Goal: Entertainment & Leisure: Browse casually

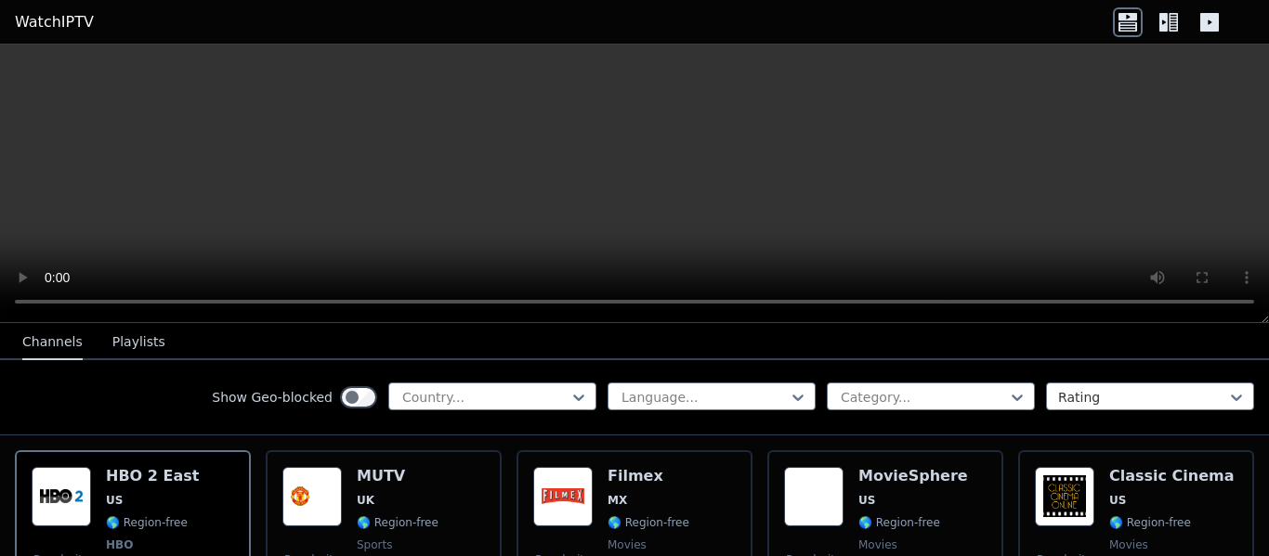
scroll to position [407, 0]
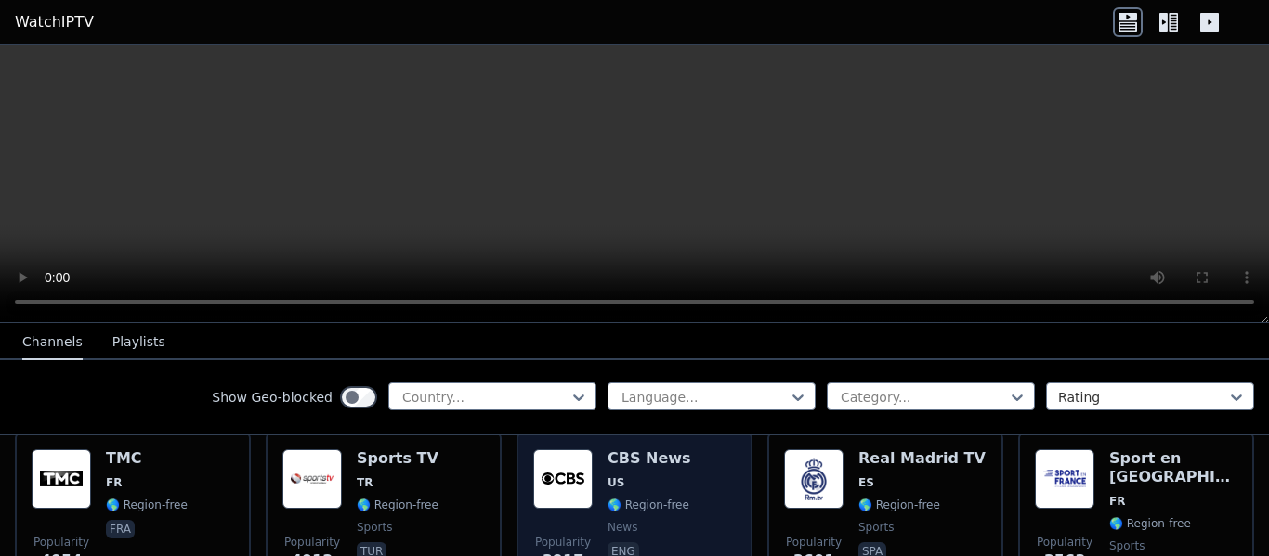
click at [631, 449] on h6 "CBS News" at bounding box center [649, 458] width 84 height 19
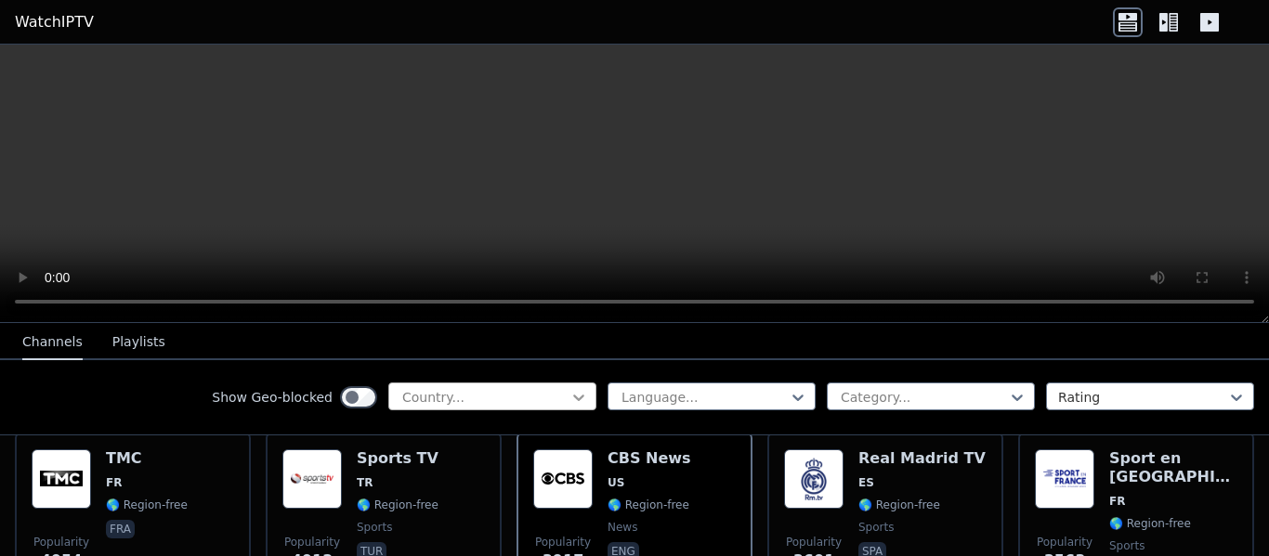
click at [569, 398] on icon at bounding box center [578, 397] width 19 height 19
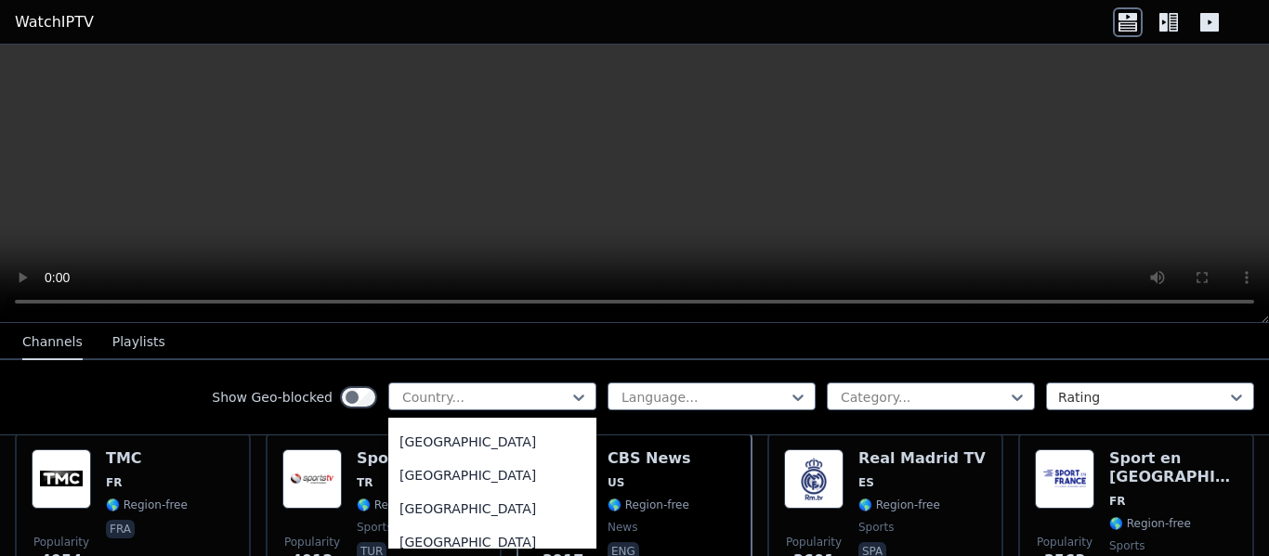
scroll to position [6554, 0]
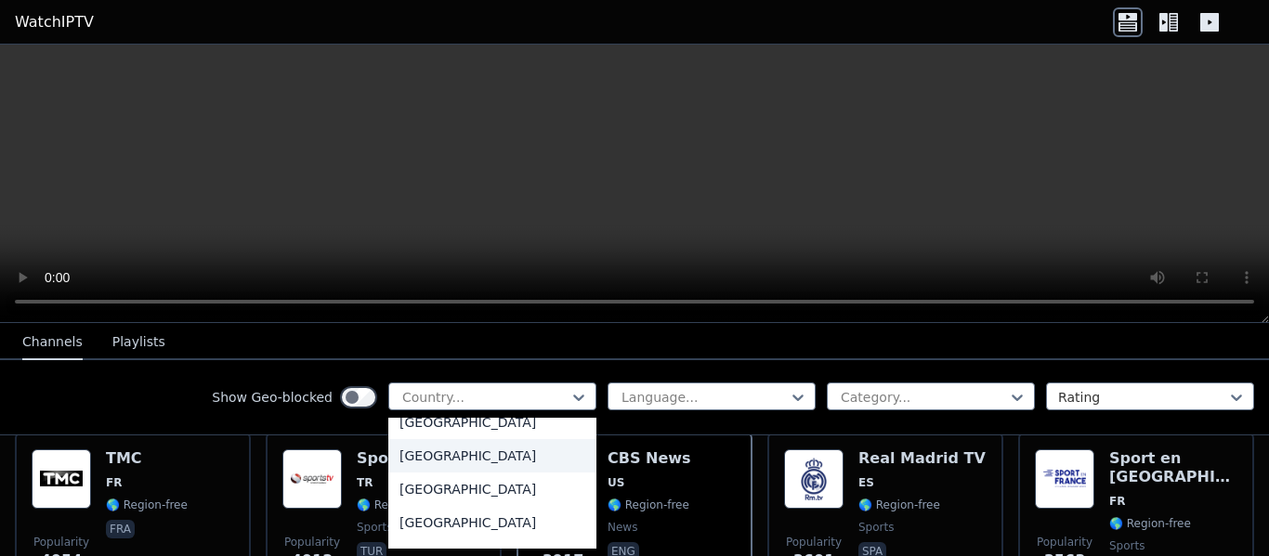
click at [438, 454] on div "[GEOGRAPHIC_DATA]" at bounding box center [492, 455] width 208 height 33
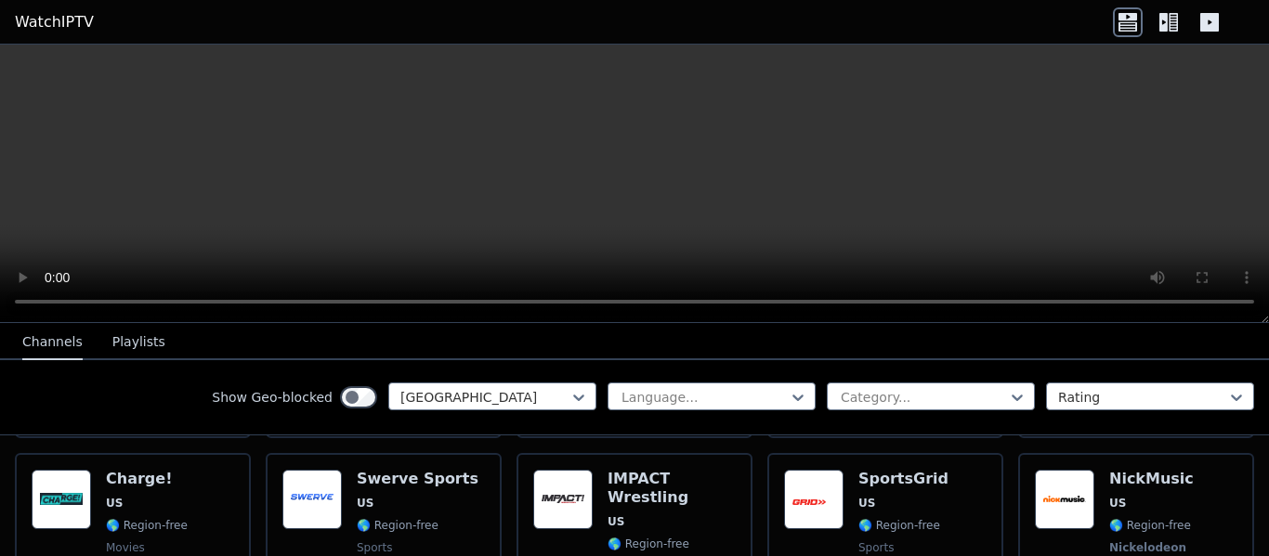
scroll to position [814, 0]
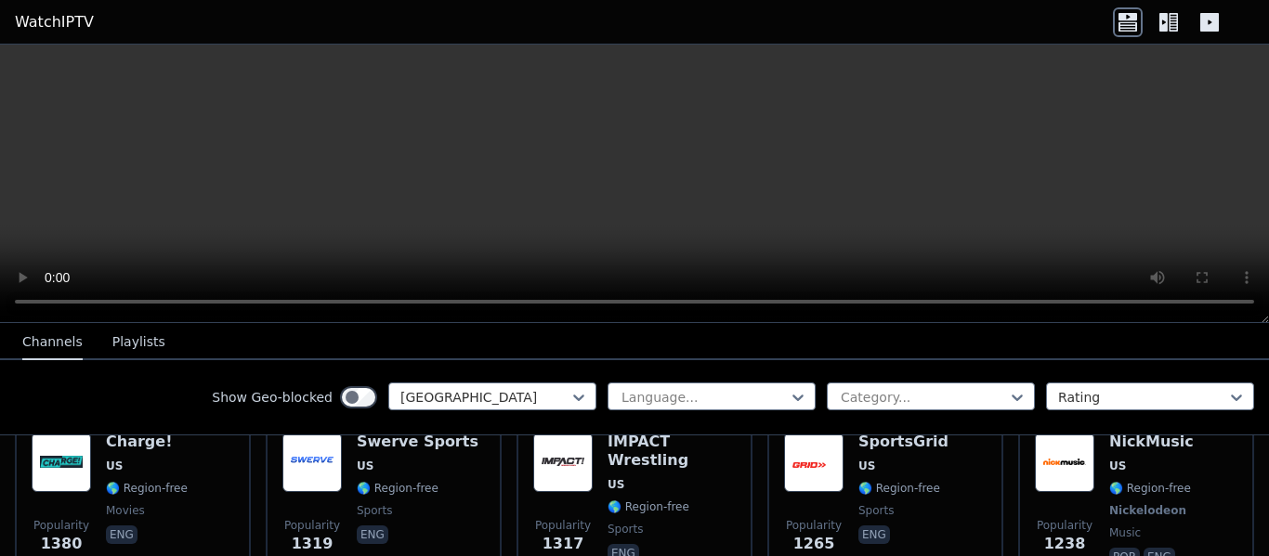
click at [124, 342] on button "Playlists" at bounding box center [138, 342] width 53 height 35
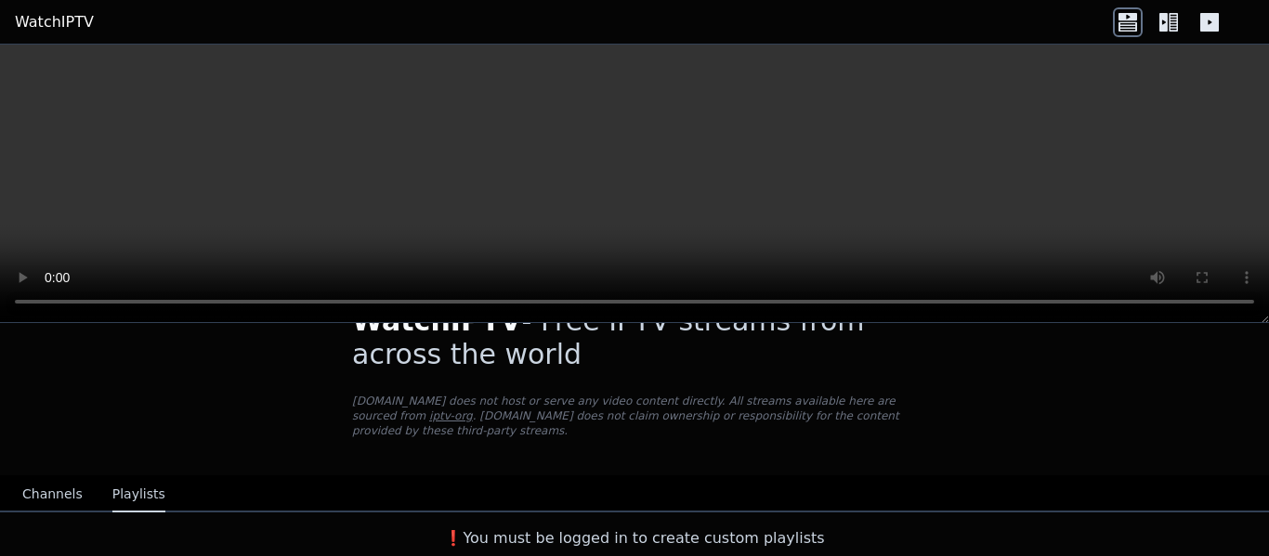
scroll to position [36, 0]
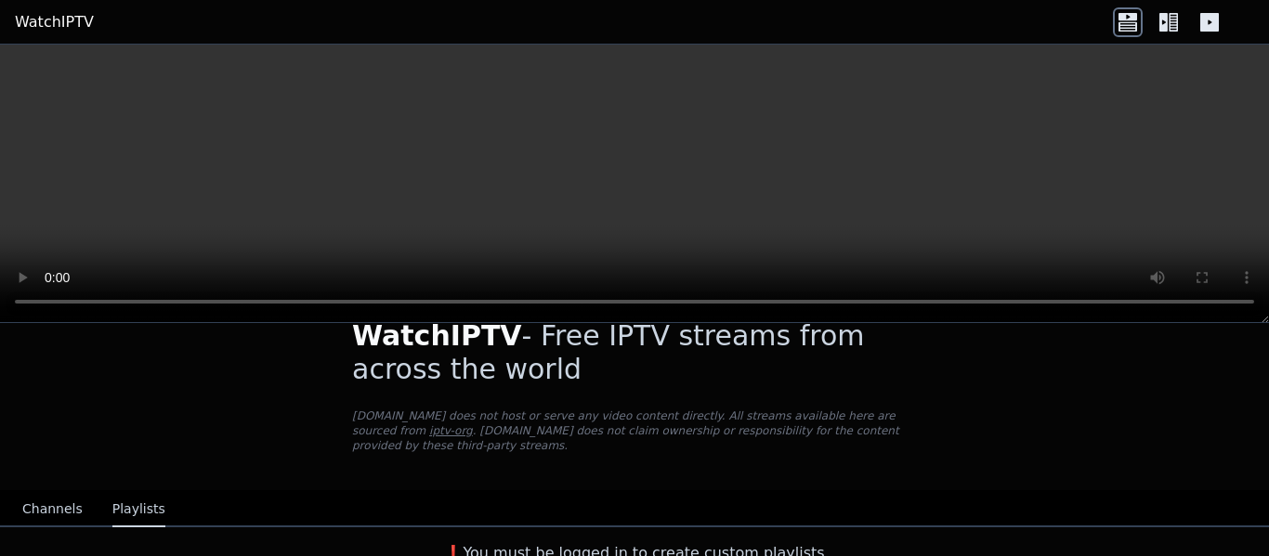
click at [54, 497] on button "Channels" at bounding box center [52, 509] width 60 height 35
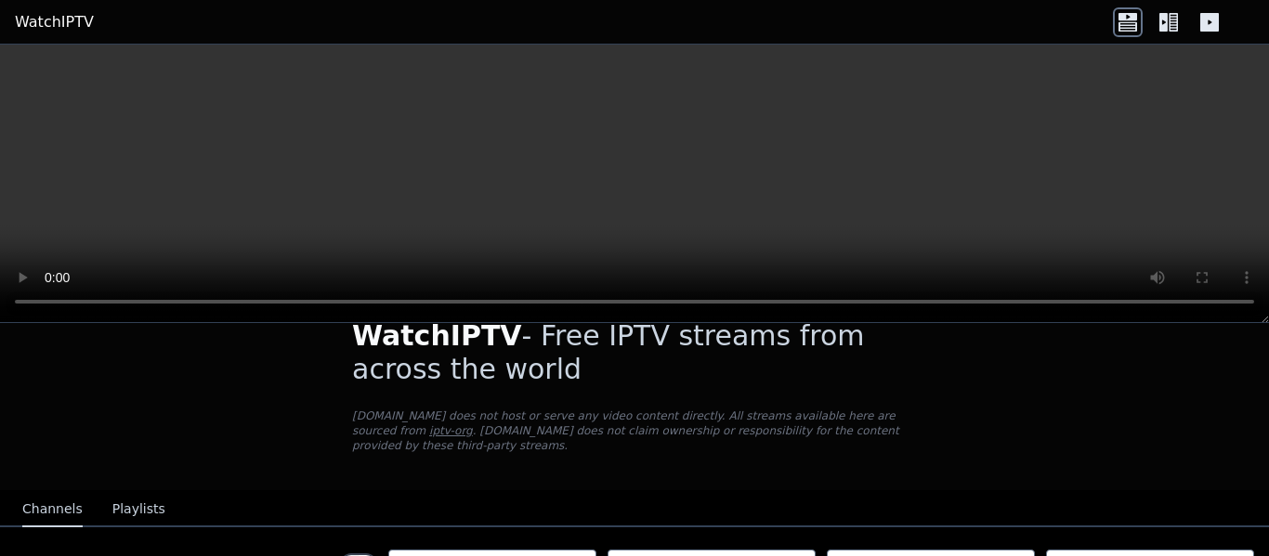
click at [50, 496] on button "Channels" at bounding box center [52, 509] width 60 height 35
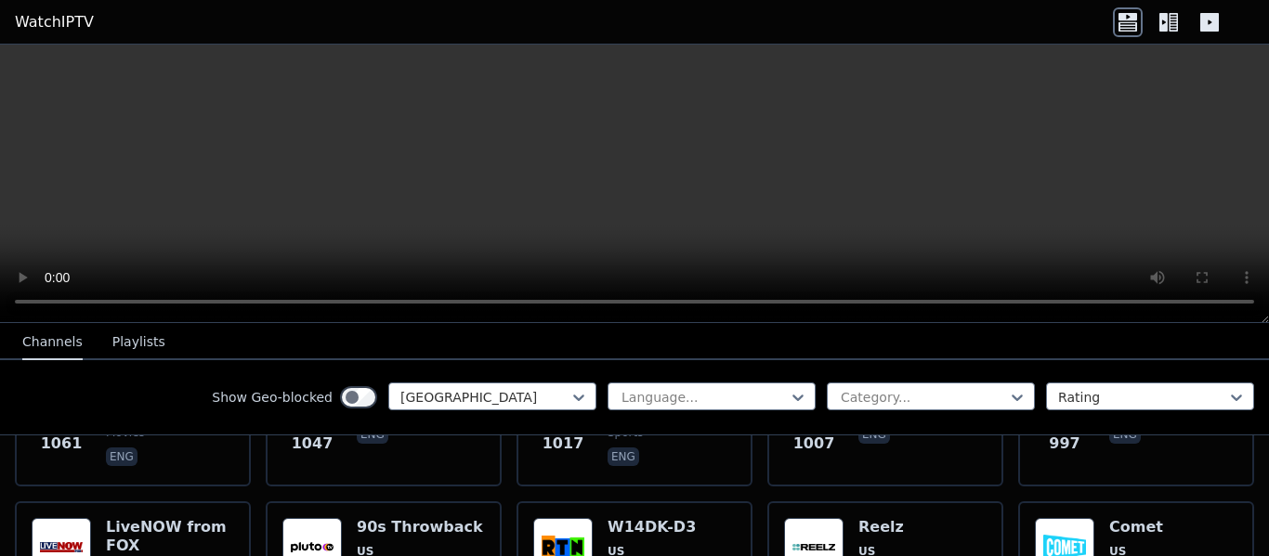
scroll to position [1347, 0]
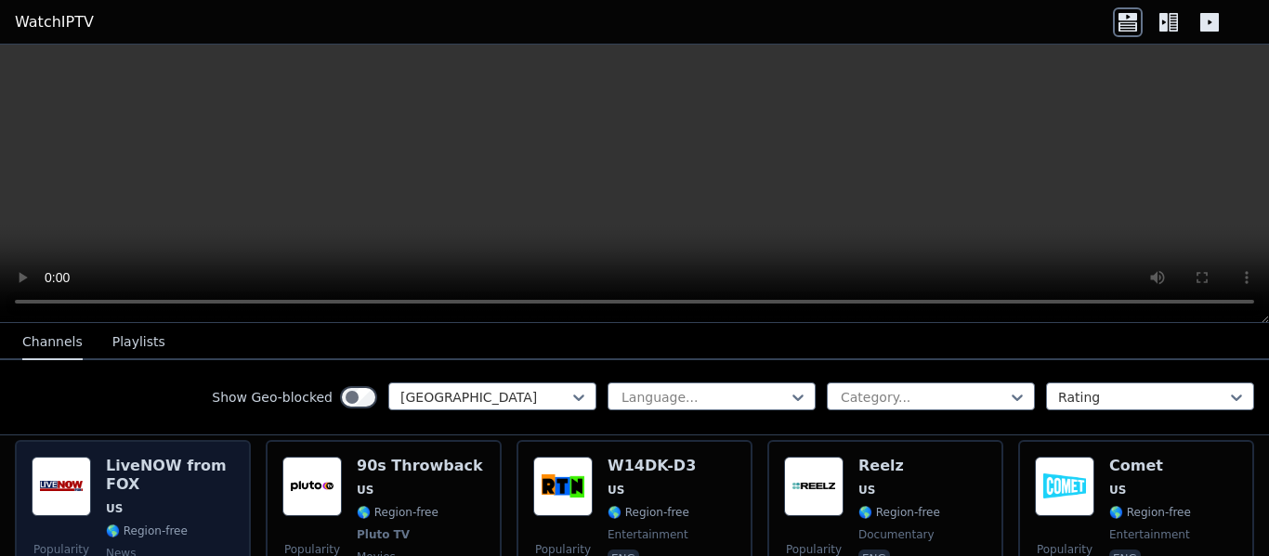
click at [141, 457] on h6 "LiveNOW from FOX" at bounding box center [170, 475] width 128 height 37
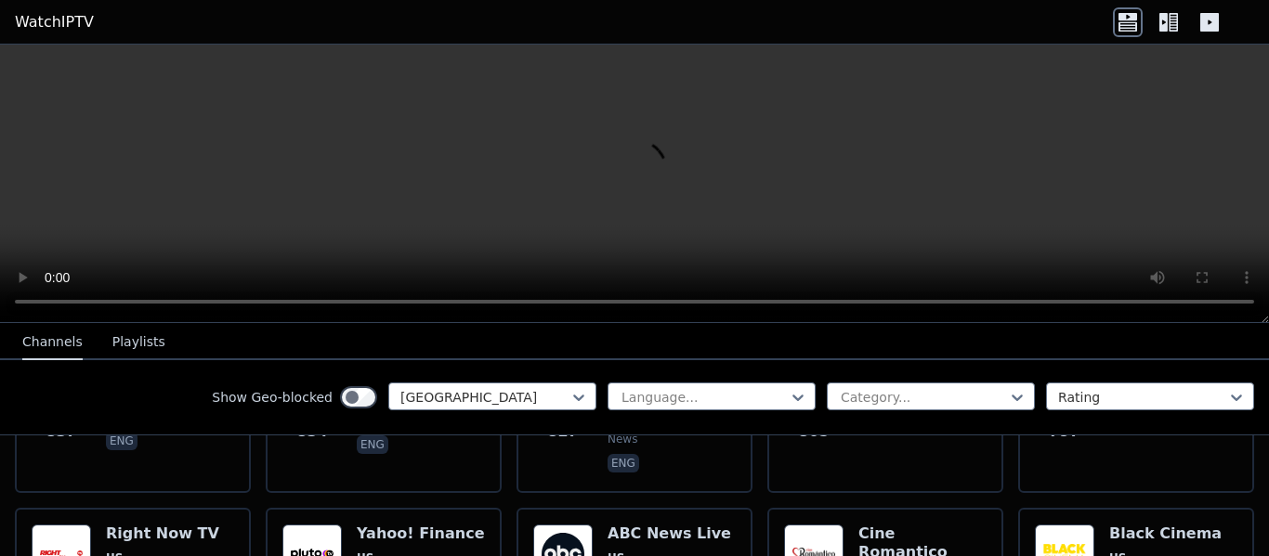
scroll to position [1706, 0]
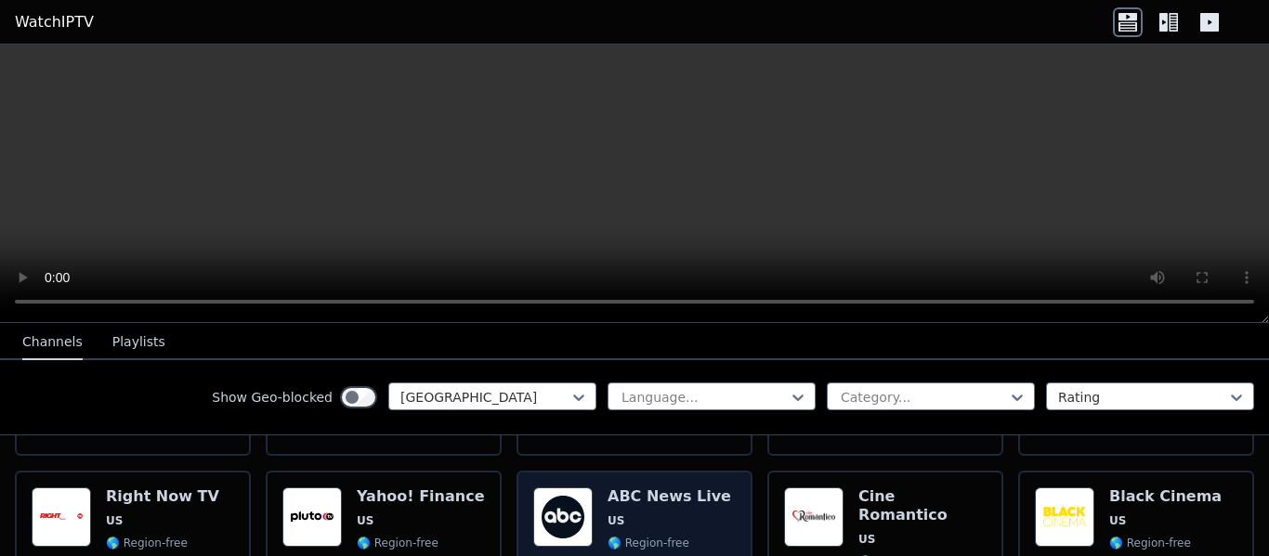
click at [656, 488] on h6 "ABC News Live" at bounding box center [669, 497] width 124 height 19
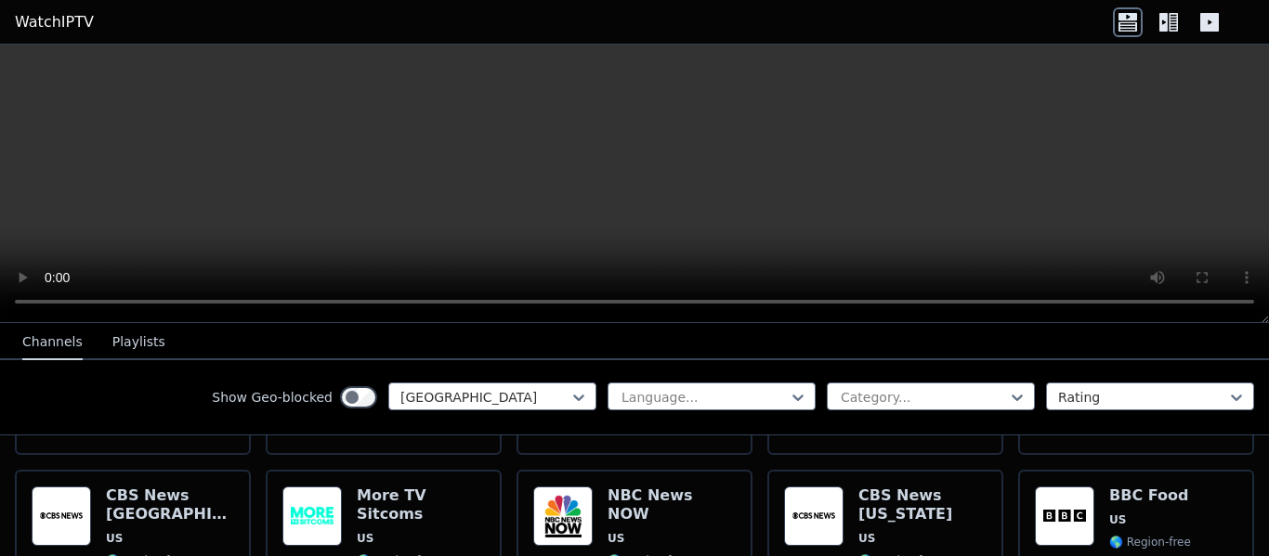
scroll to position [2279, 0]
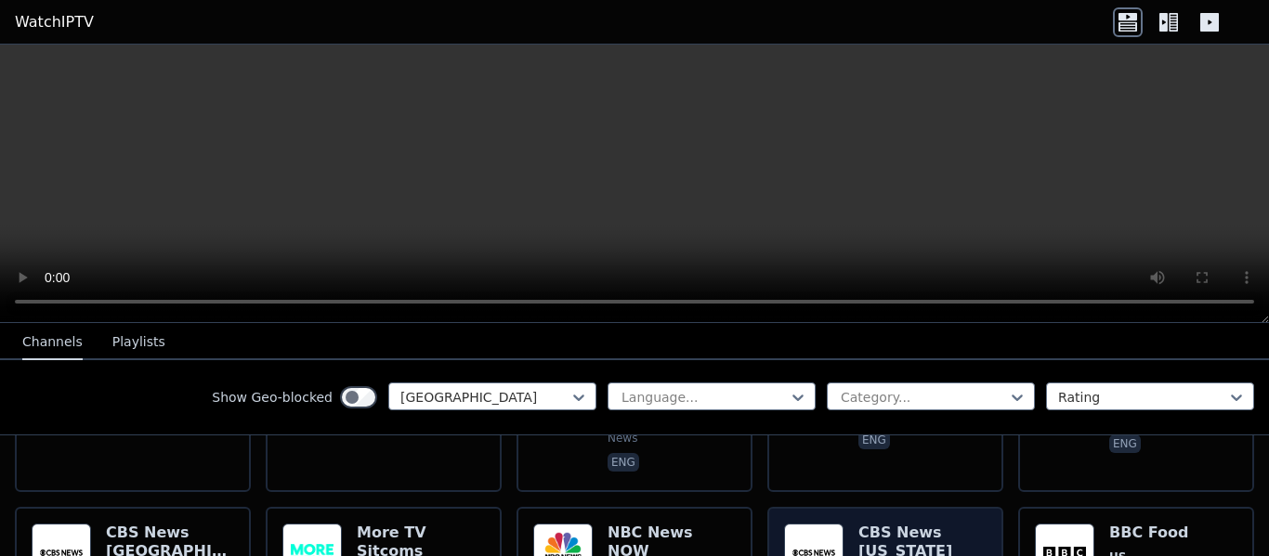
click at [879, 524] on h6 "CBS News [US_STATE]" at bounding box center [922, 542] width 128 height 37
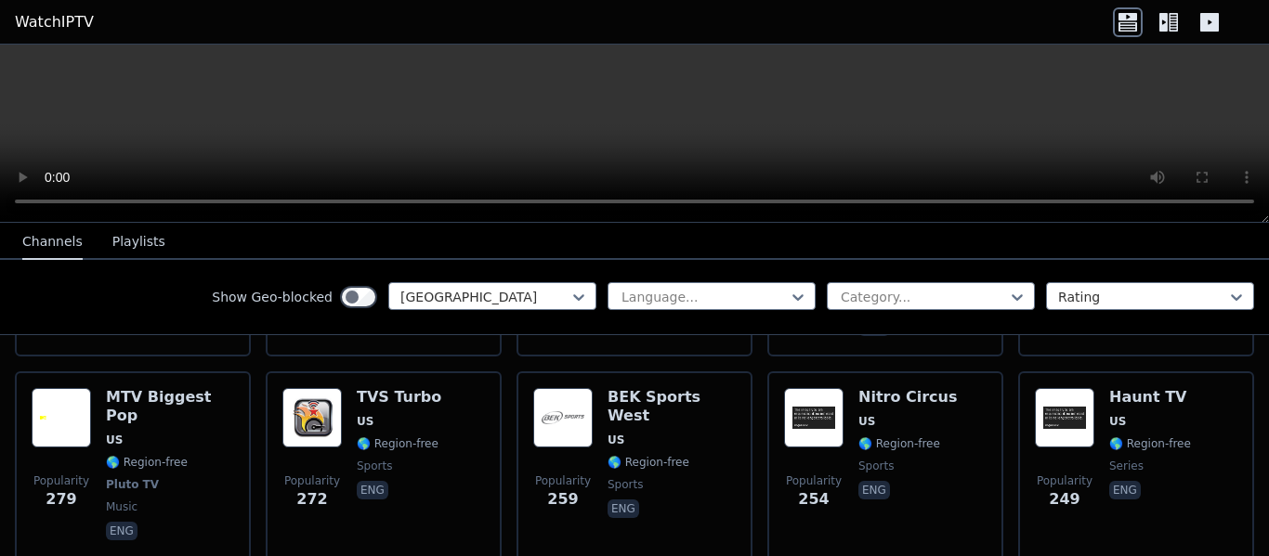
scroll to position [4188, 0]
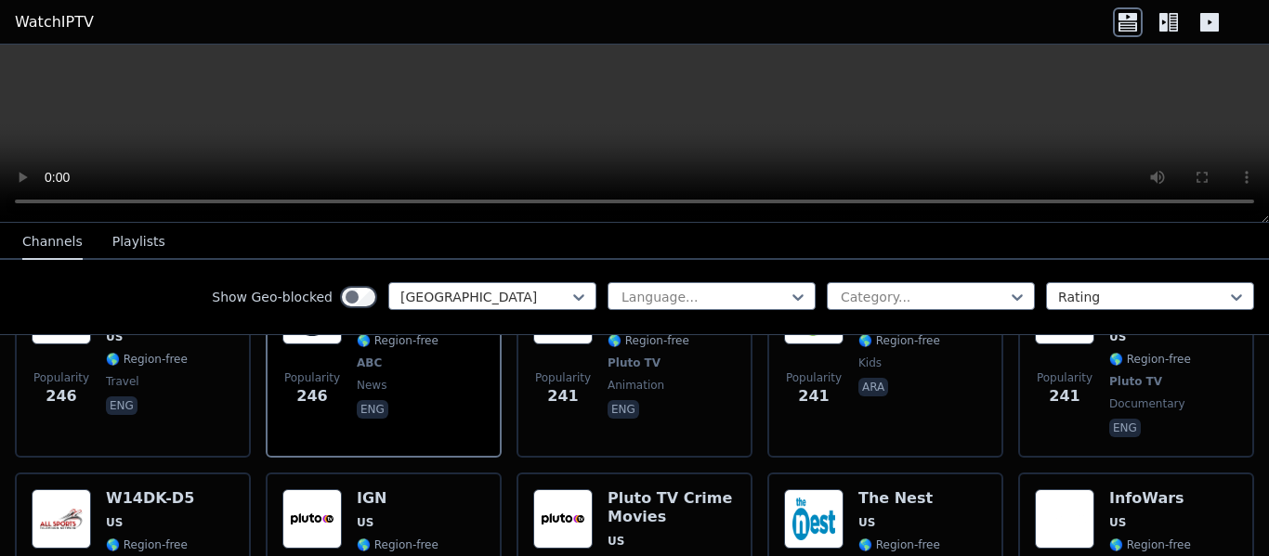
scroll to position [4771, 0]
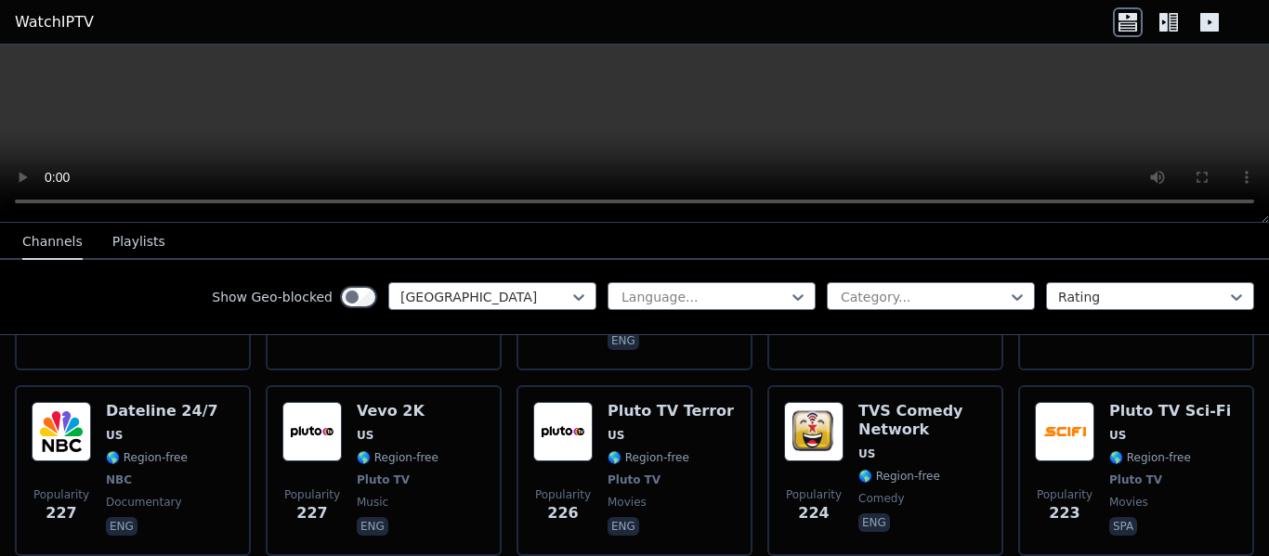
click at [569, 295] on icon at bounding box center [578, 297] width 19 height 19
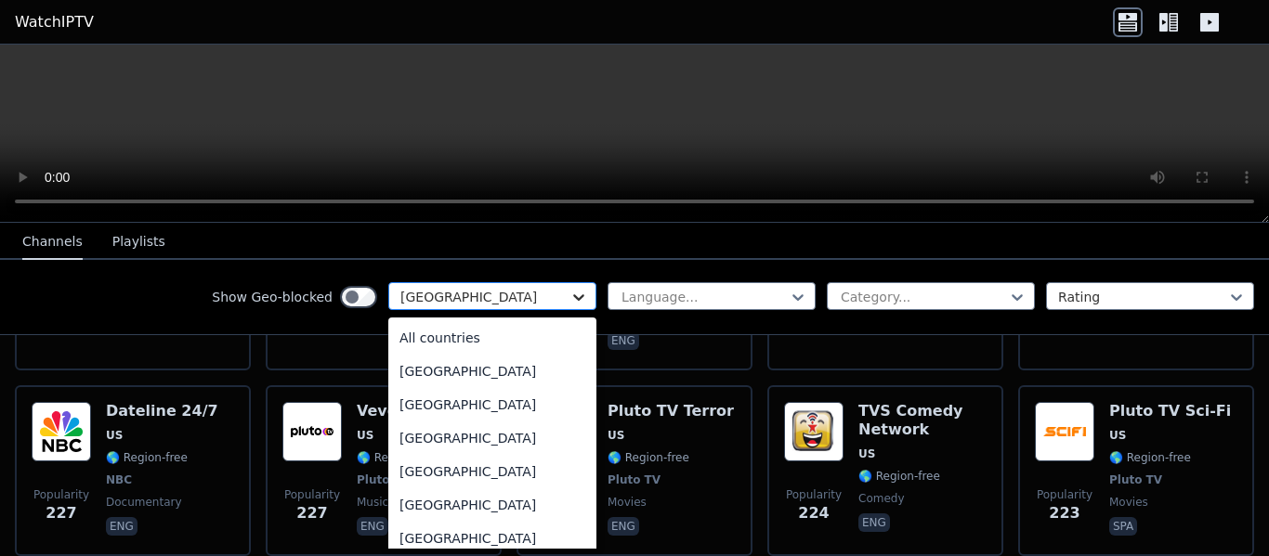
scroll to position [6341, 0]
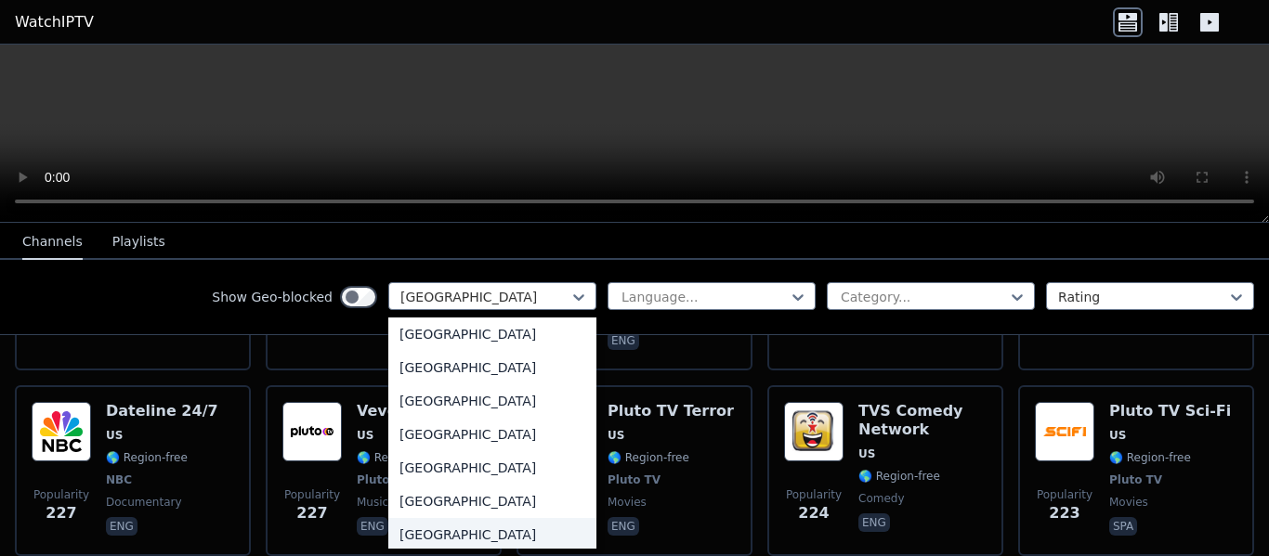
click at [453, 540] on div "[GEOGRAPHIC_DATA]" at bounding box center [492, 534] width 208 height 33
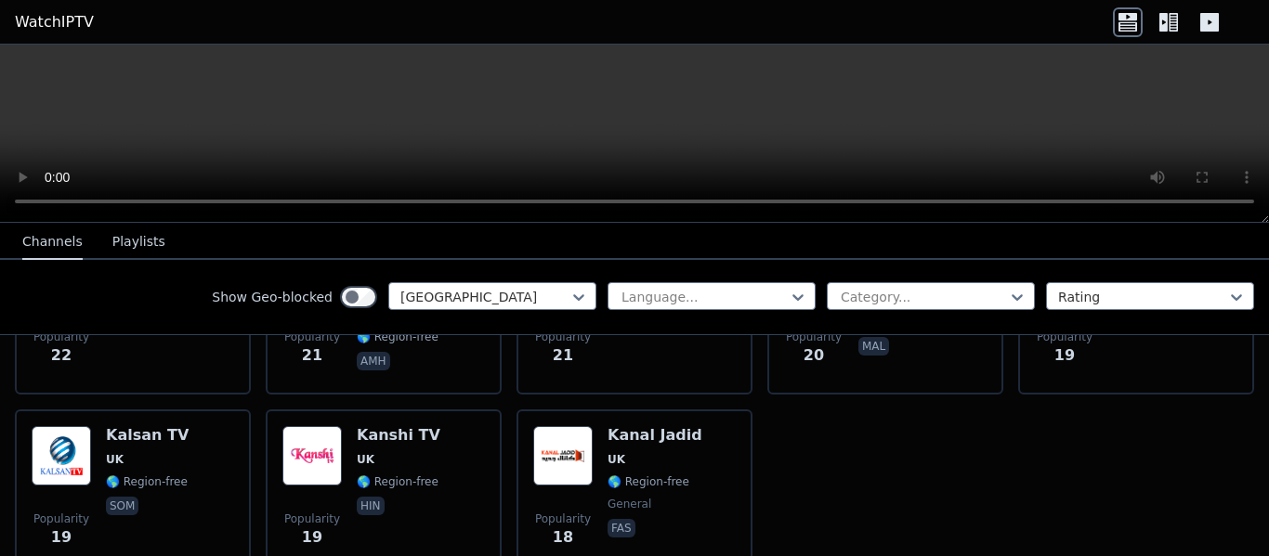
scroll to position [2798, 0]
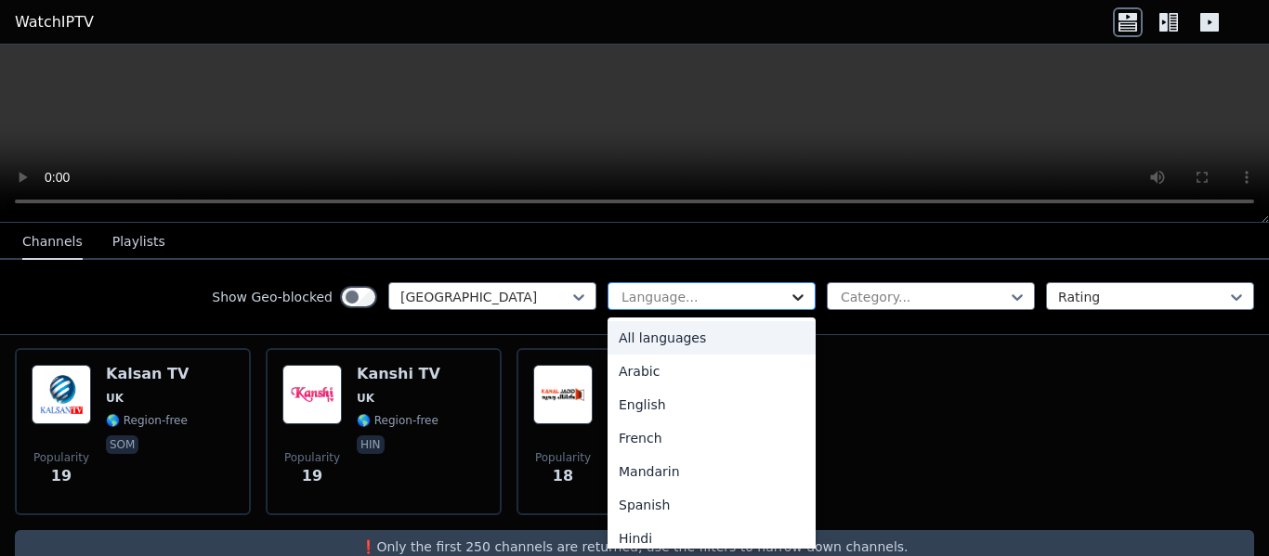
click at [792, 299] on icon at bounding box center [797, 297] width 11 height 7
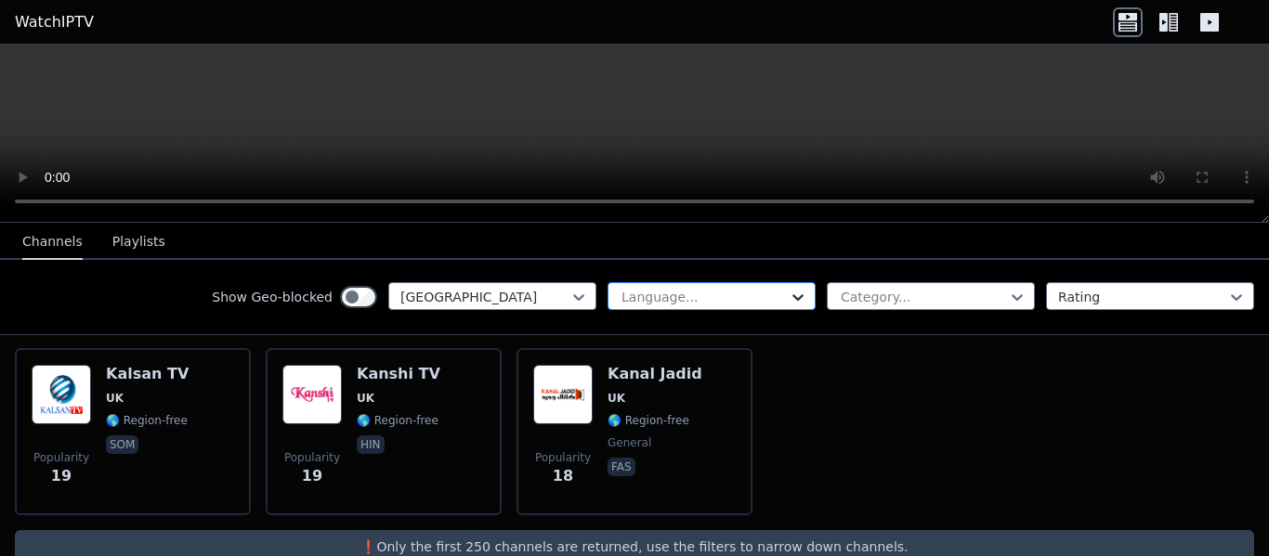
click at [792, 299] on icon at bounding box center [797, 297] width 11 height 7
click at [1008, 300] on icon at bounding box center [1017, 297] width 19 height 19
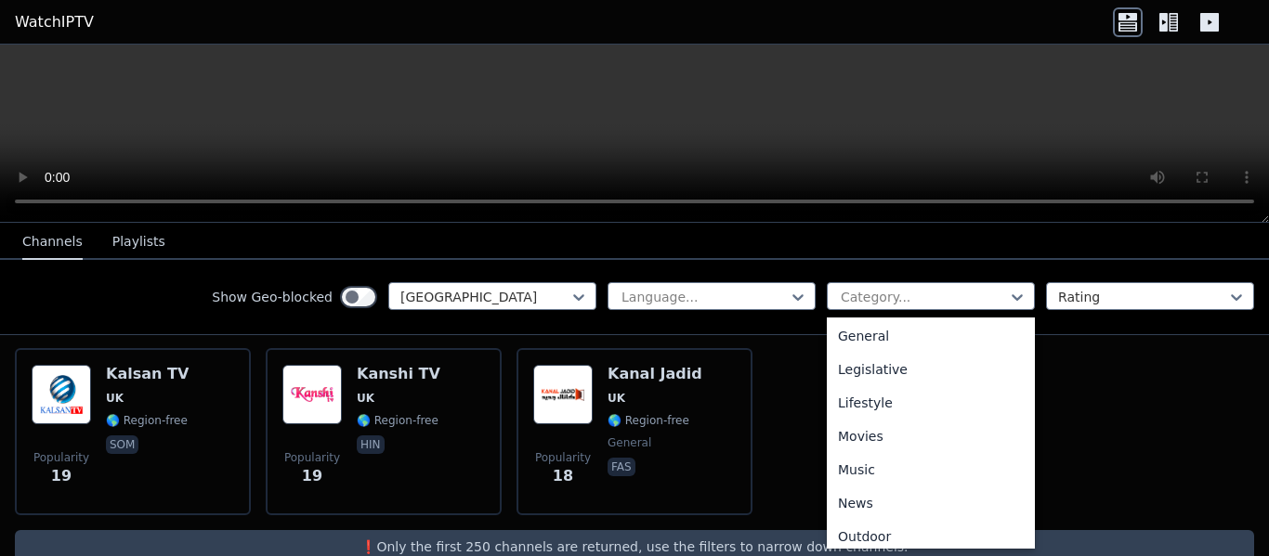
scroll to position [606, 0]
click at [832, 541] on div "Sports" at bounding box center [931, 534] width 208 height 33
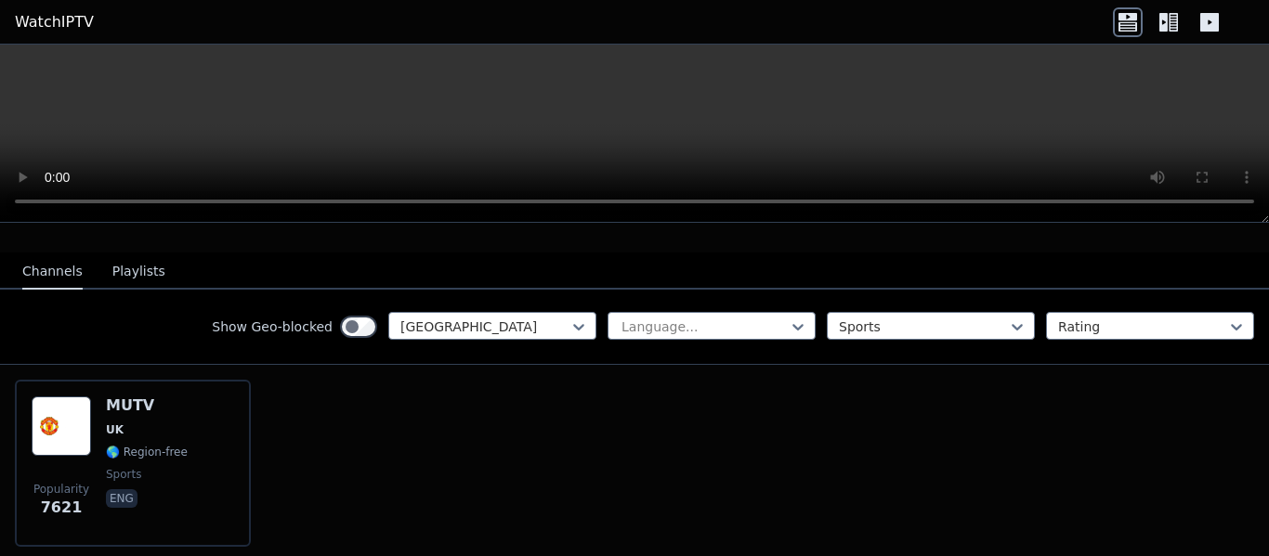
scroll to position [223, 0]
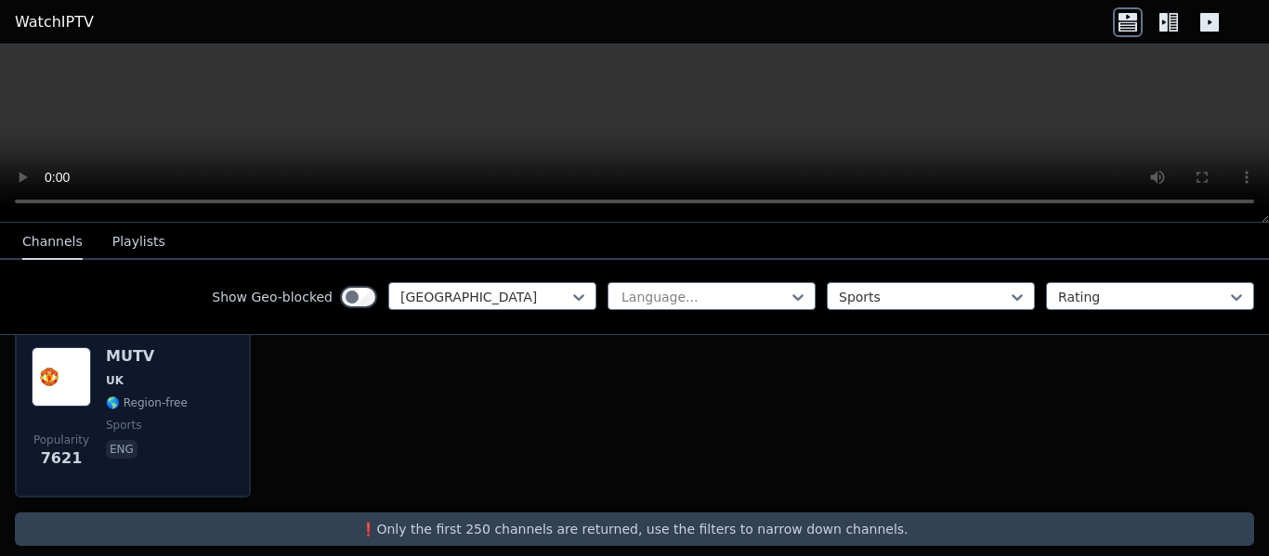
click at [122, 347] on h6 "MUTV" at bounding box center [147, 356] width 82 height 19
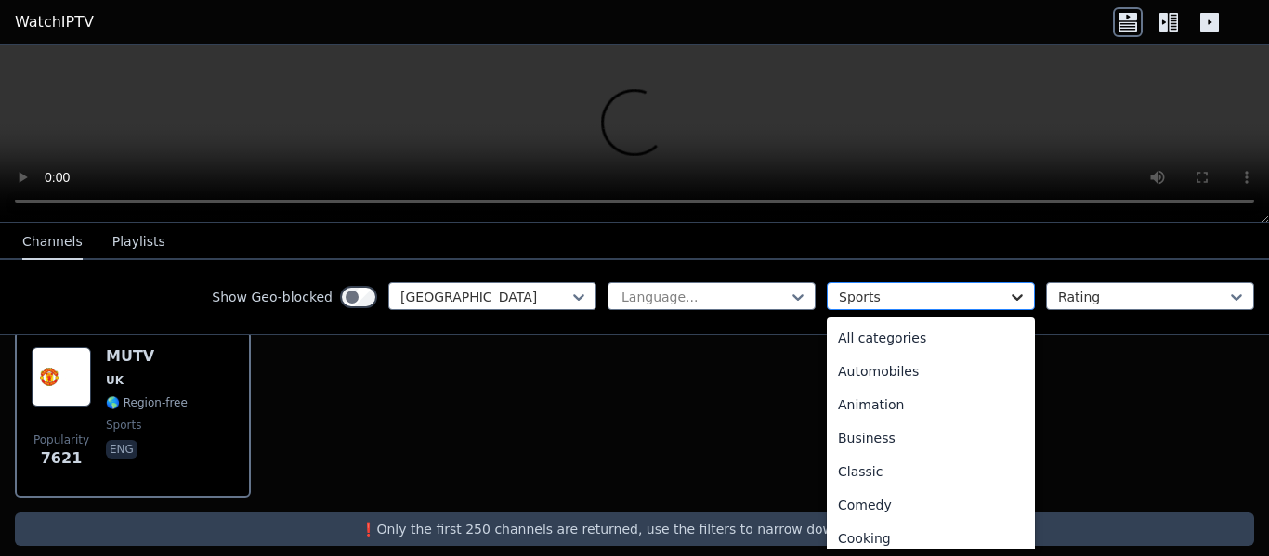
click at [1008, 293] on icon at bounding box center [1017, 297] width 19 height 19
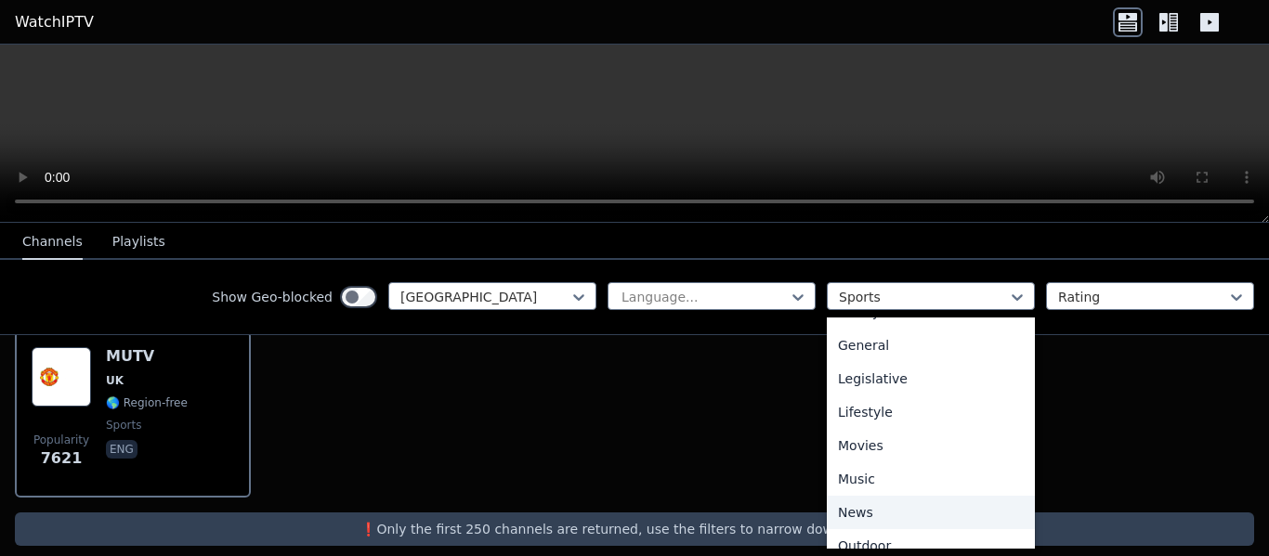
click at [870, 509] on div "News" at bounding box center [931, 512] width 208 height 33
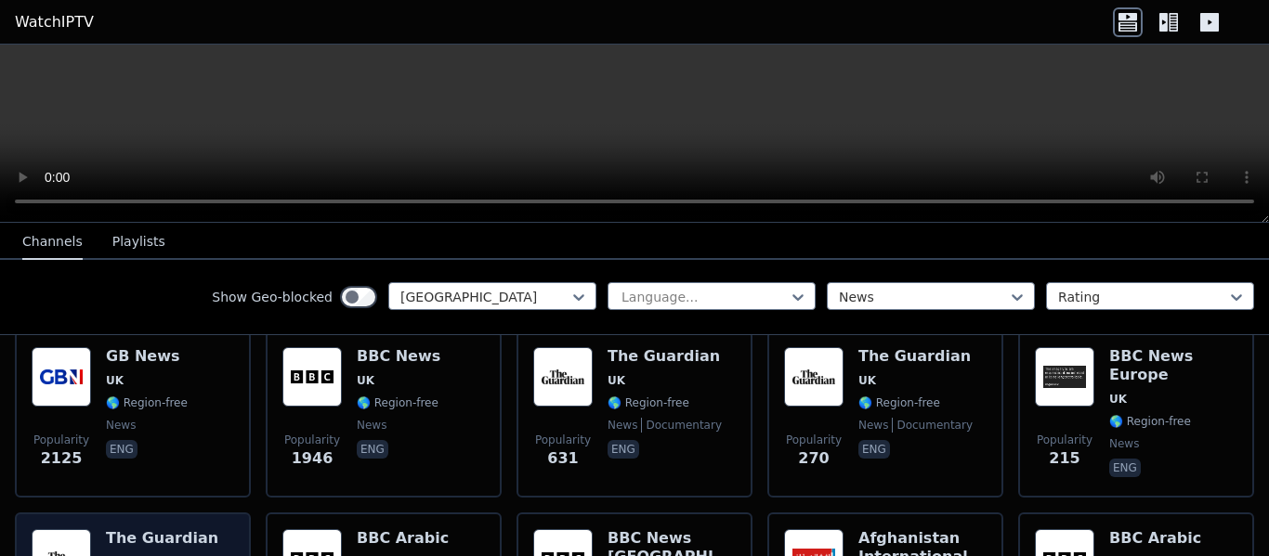
click at [137, 529] on h6 "The Guardian" at bounding box center [163, 538] width 114 height 19
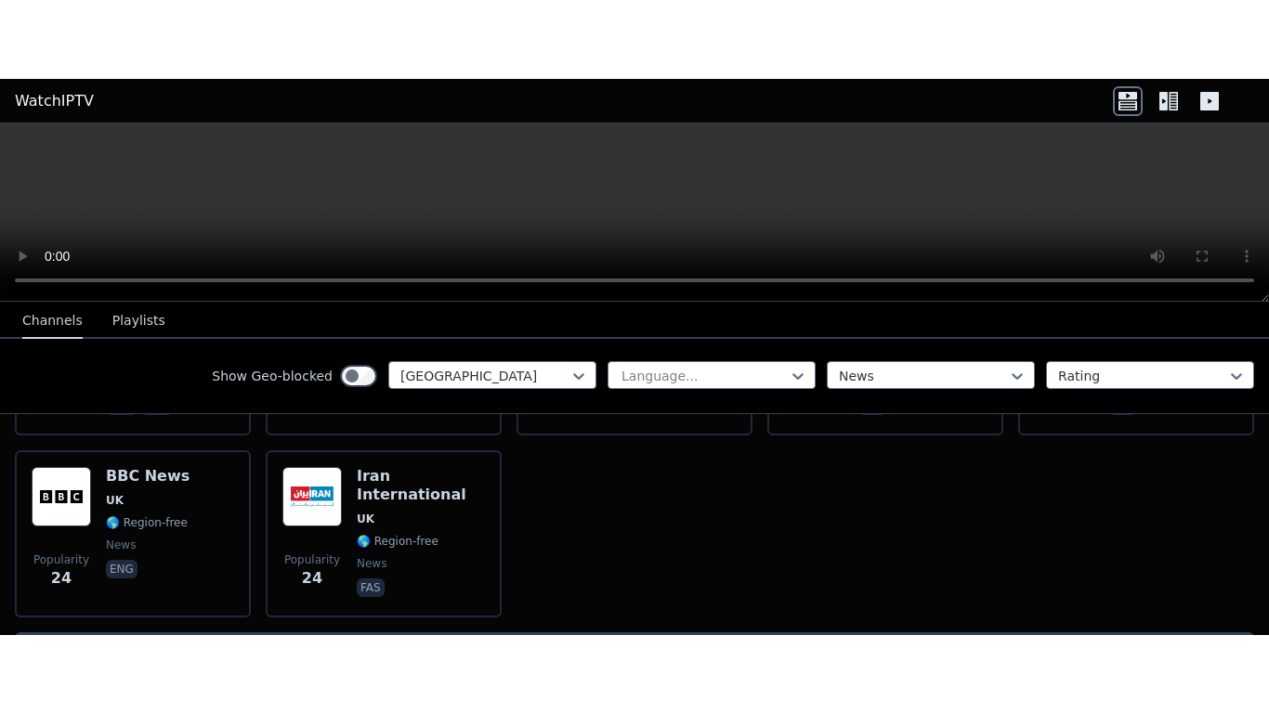
scroll to position [774, 0]
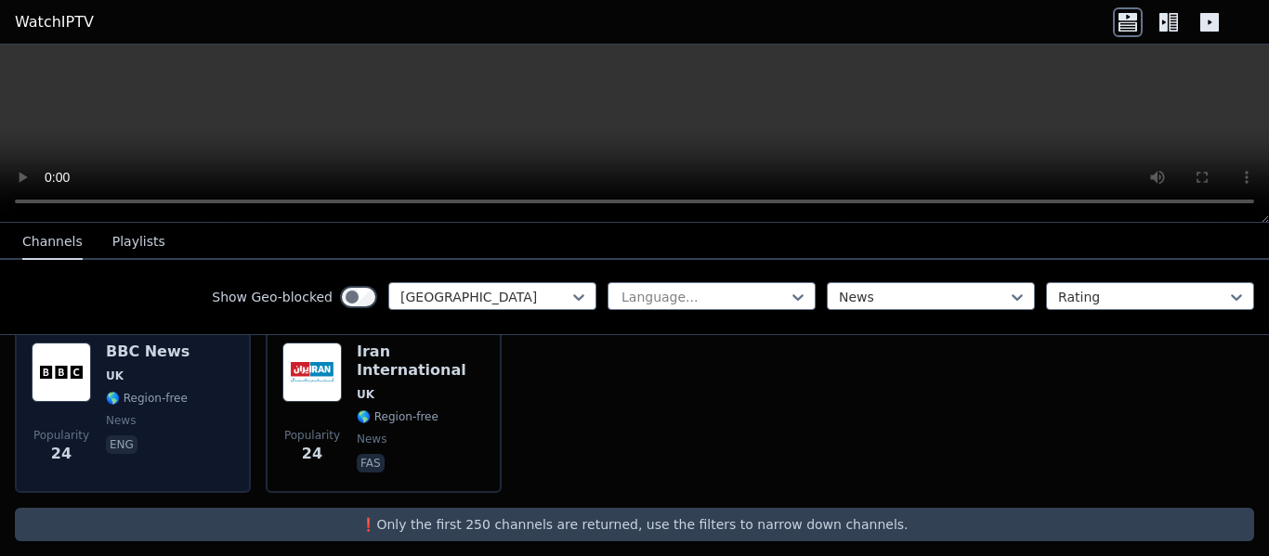
click at [152, 350] on div "BBC News UK 🌎 Region-free news eng" at bounding box center [148, 410] width 84 height 134
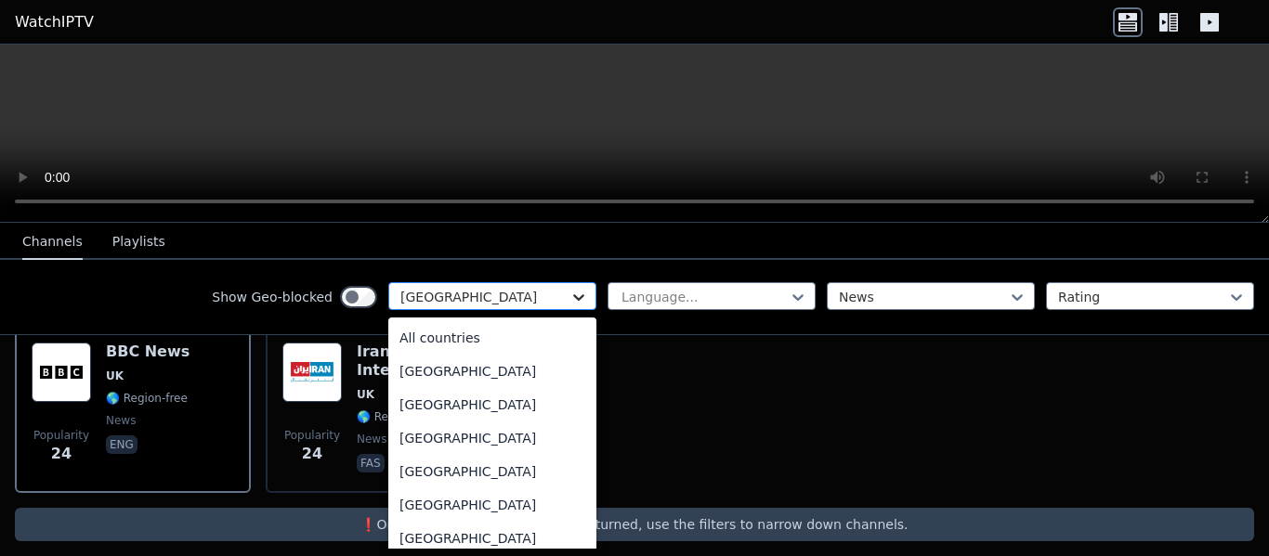
click at [573, 299] on icon at bounding box center [578, 297] width 11 height 7
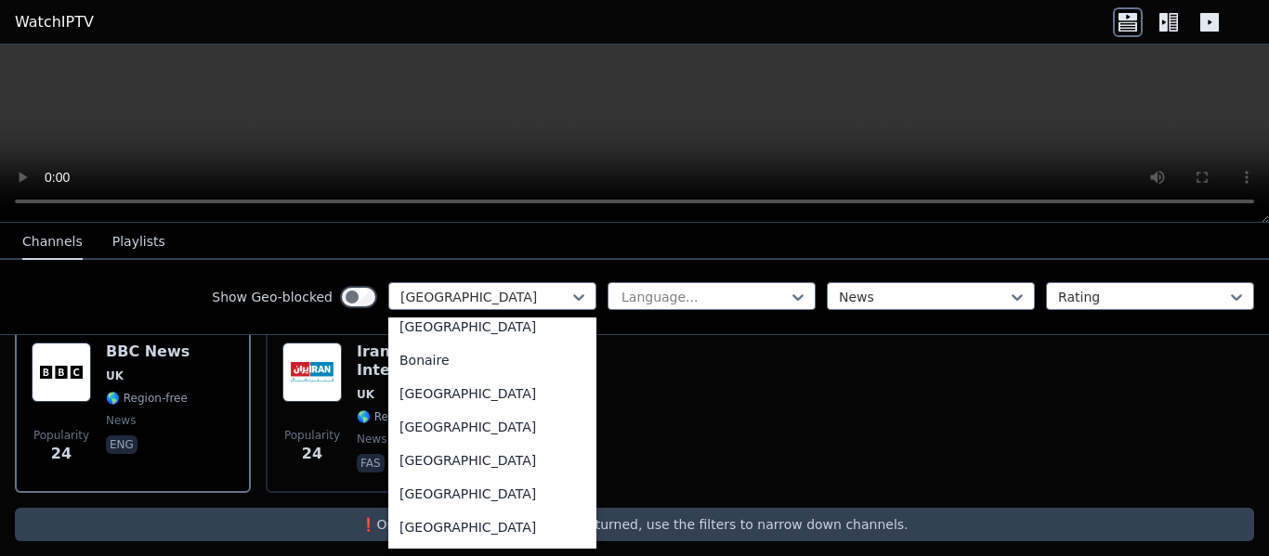
scroll to position [915, 0]
click at [442, 528] on div "[GEOGRAPHIC_DATA]" at bounding box center [492, 526] width 208 height 33
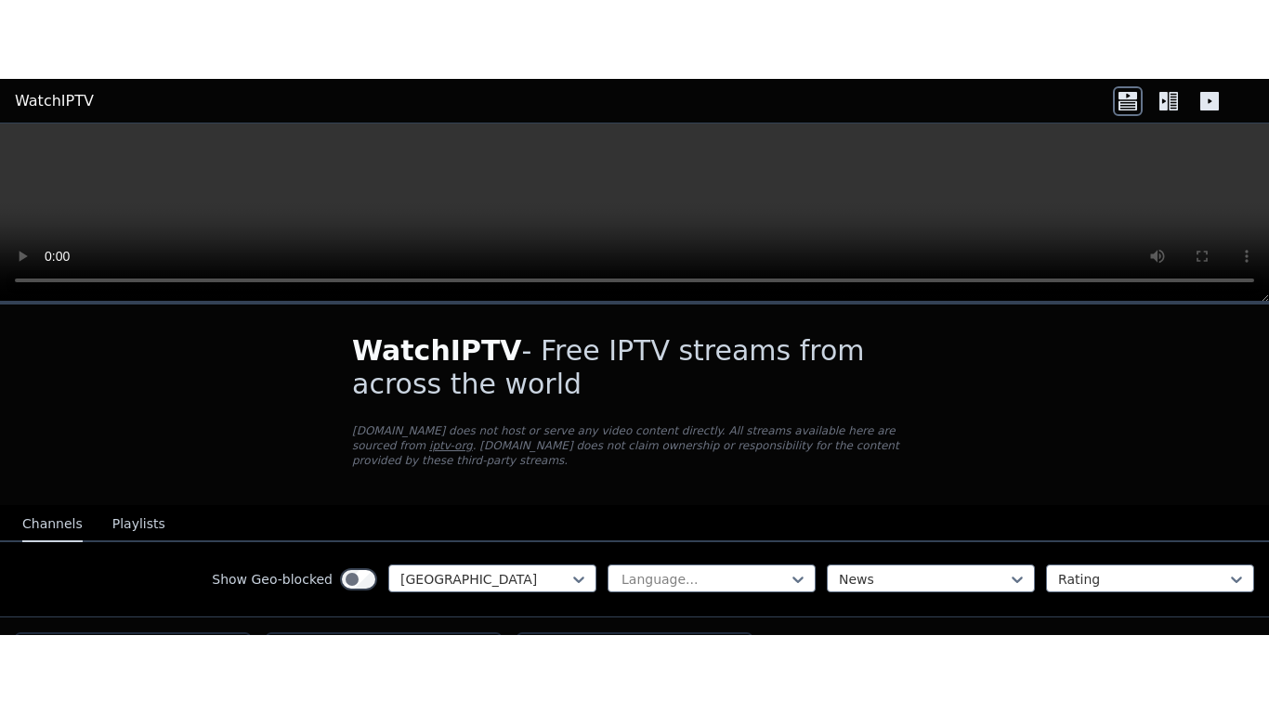
scroll to position [228, 0]
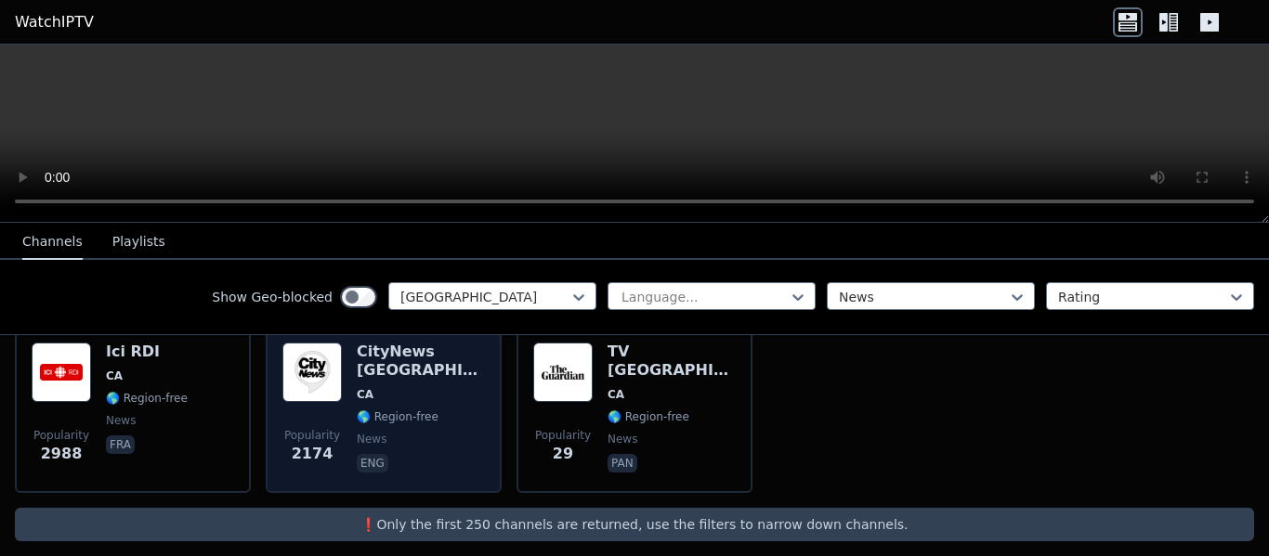
click at [401, 343] on h6 "CityNews [GEOGRAPHIC_DATA]" at bounding box center [421, 361] width 128 height 37
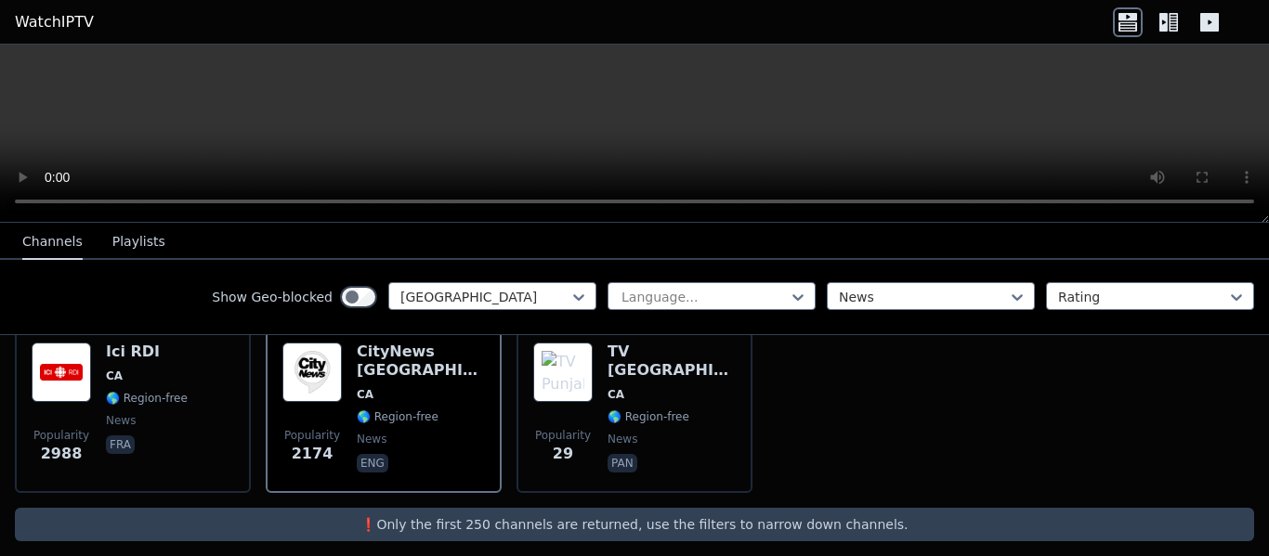
scroll to position [0, 0]
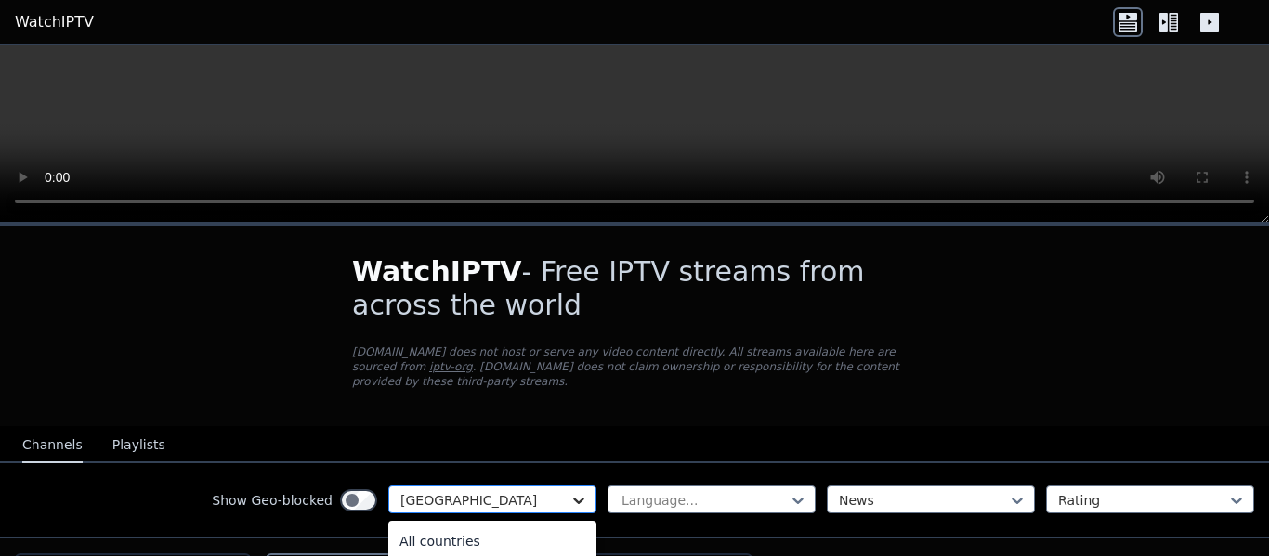
click at [571, 491] on icon at bounding box center [578, 500] width 19 height 19
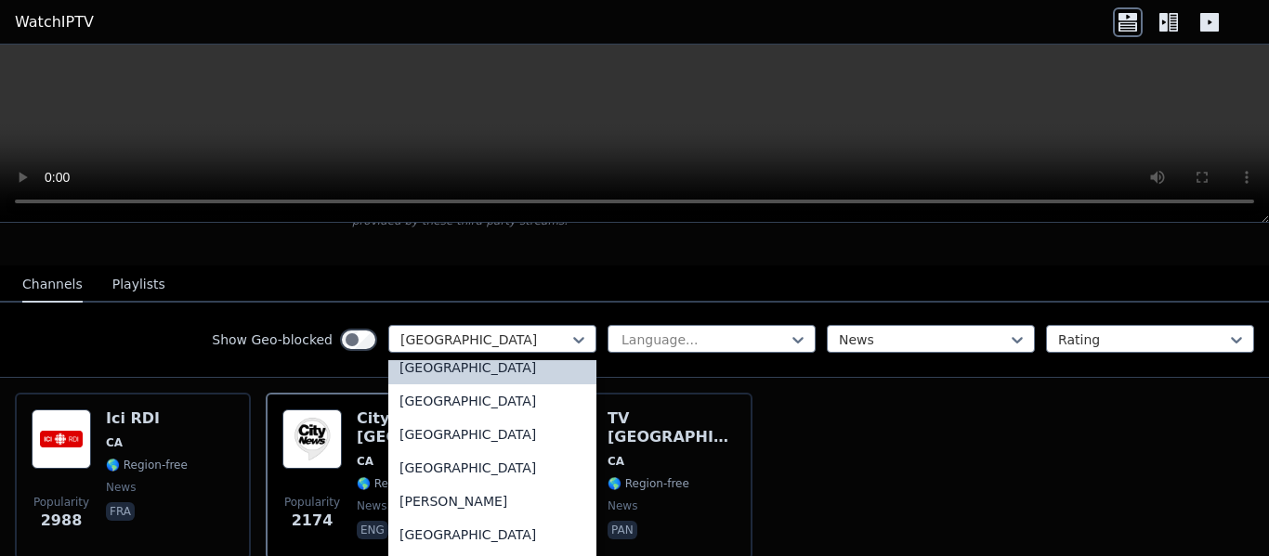
scroll to position [1360, 0]
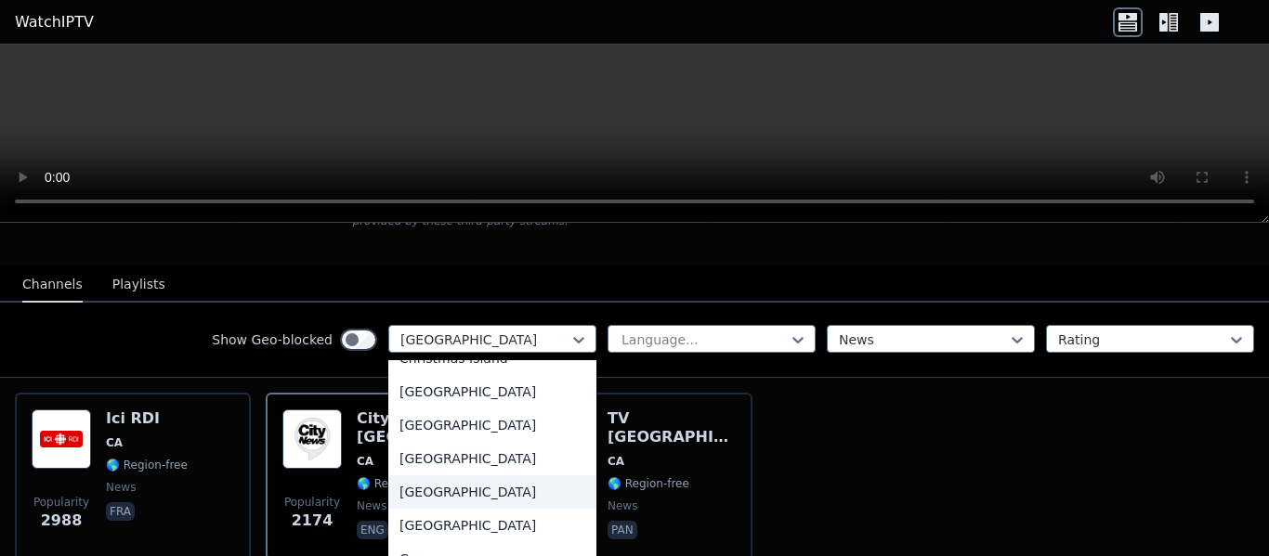
click at [428, 478] on div "[GEOGRAPHIC_DATA]" at bounding box center [492, 491] width 208 height 33
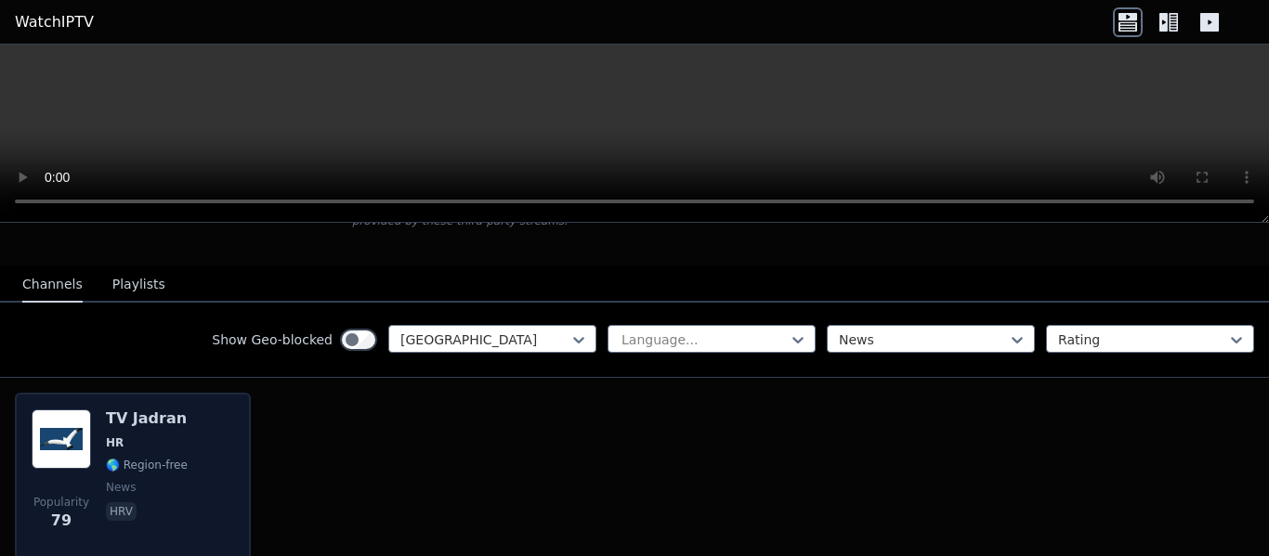
click at [154, 410] on h6 "TV Jadran" at bounding box center [147, 419] width 82 height 19
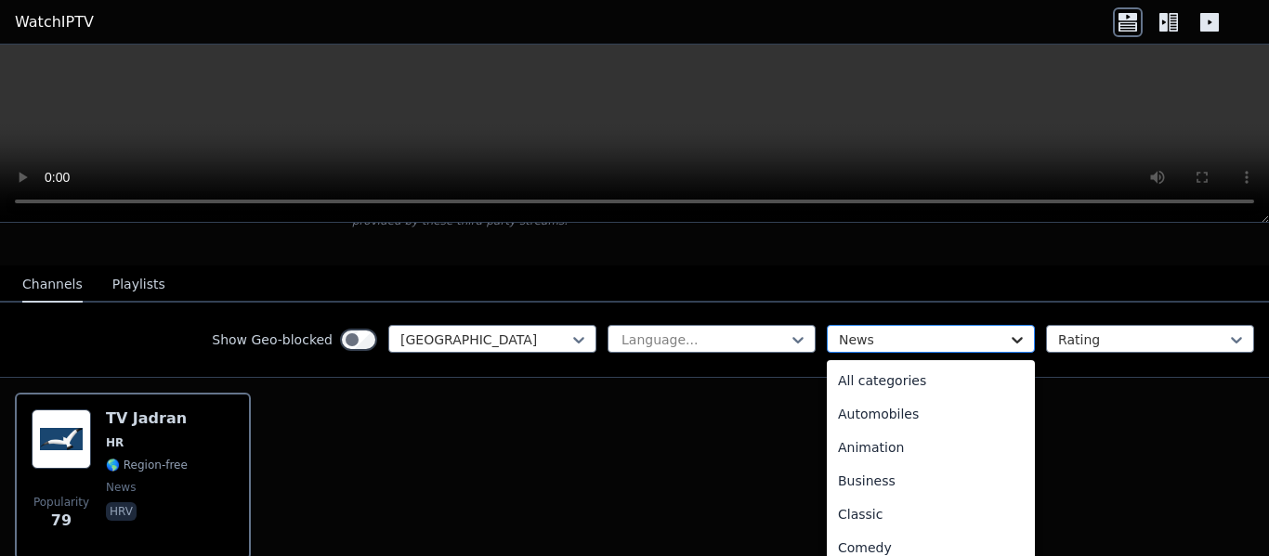
click at [1008, 331] on icon at bounding box center [1017, 340] width 19 height 19
click at [910, 364] on div "All categories" at bounding box center [931, 380] width 208 height 33
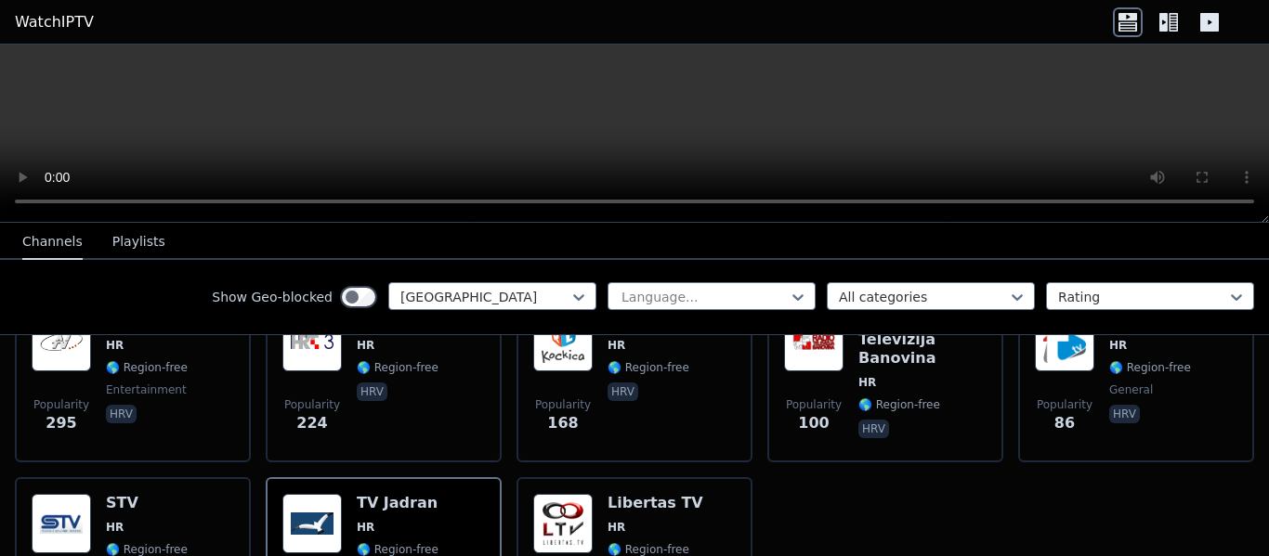
scroll to position [266, 0]
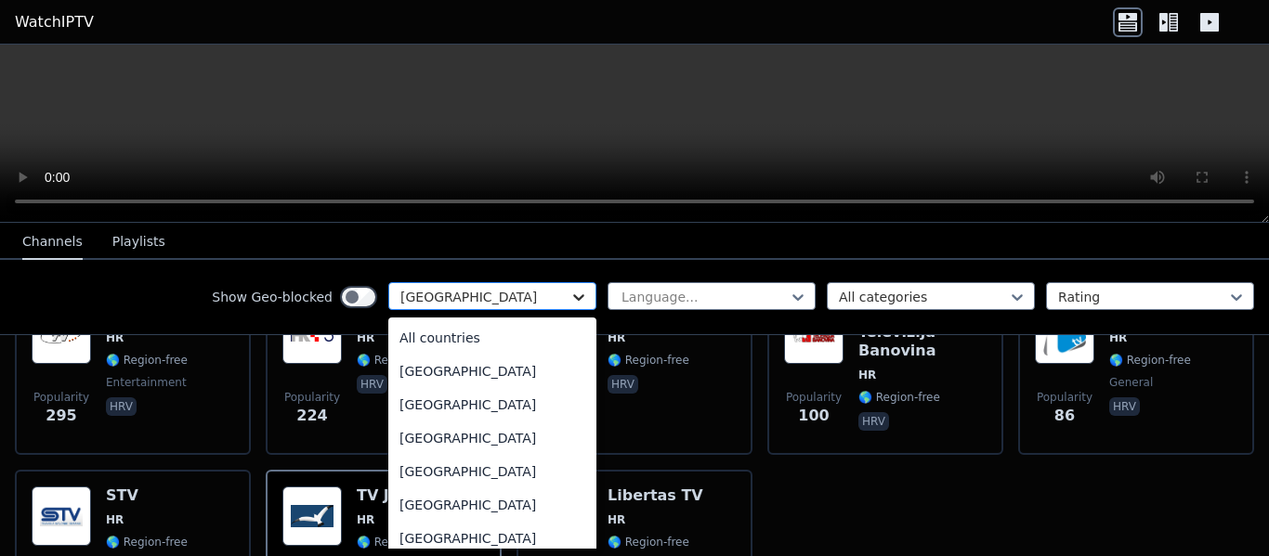
click at [569, 295] on icon at bounding box center [578, 297] width 19 height 19
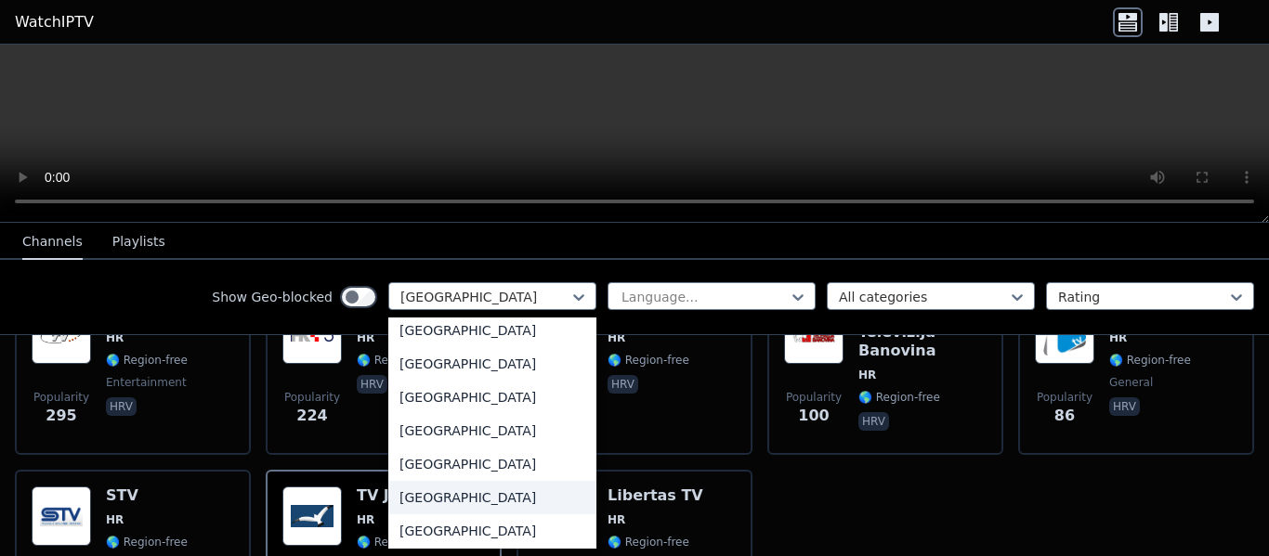
scroll to position [6542, 0]
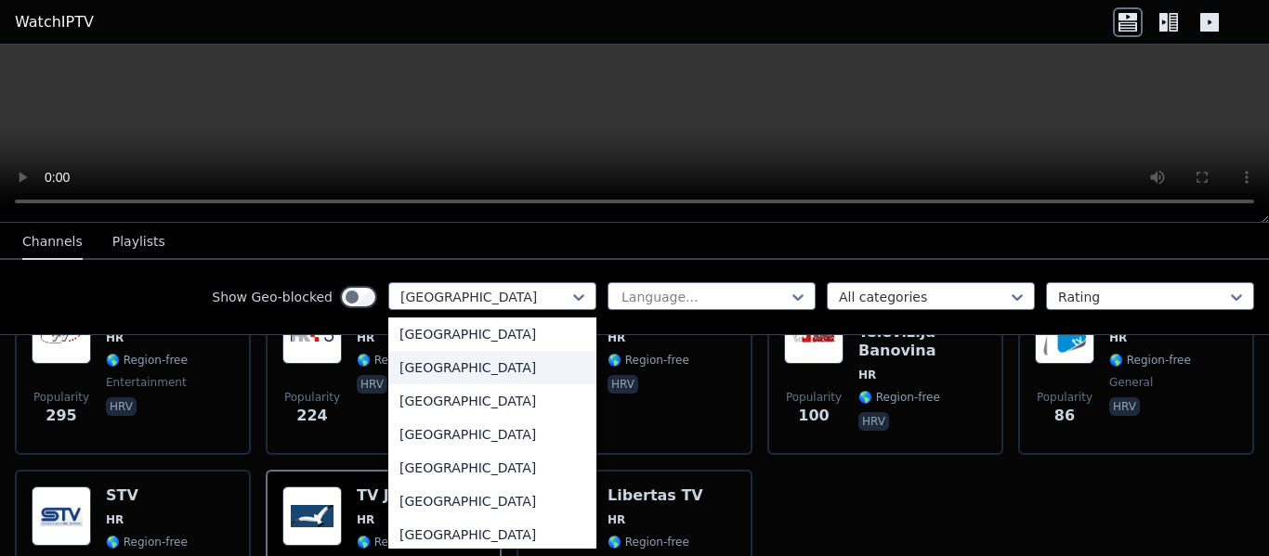
click at [454, 375] on div "[GEOGRAPHIC_DATA]" at bounding box center [492, 367] width 208 height 33
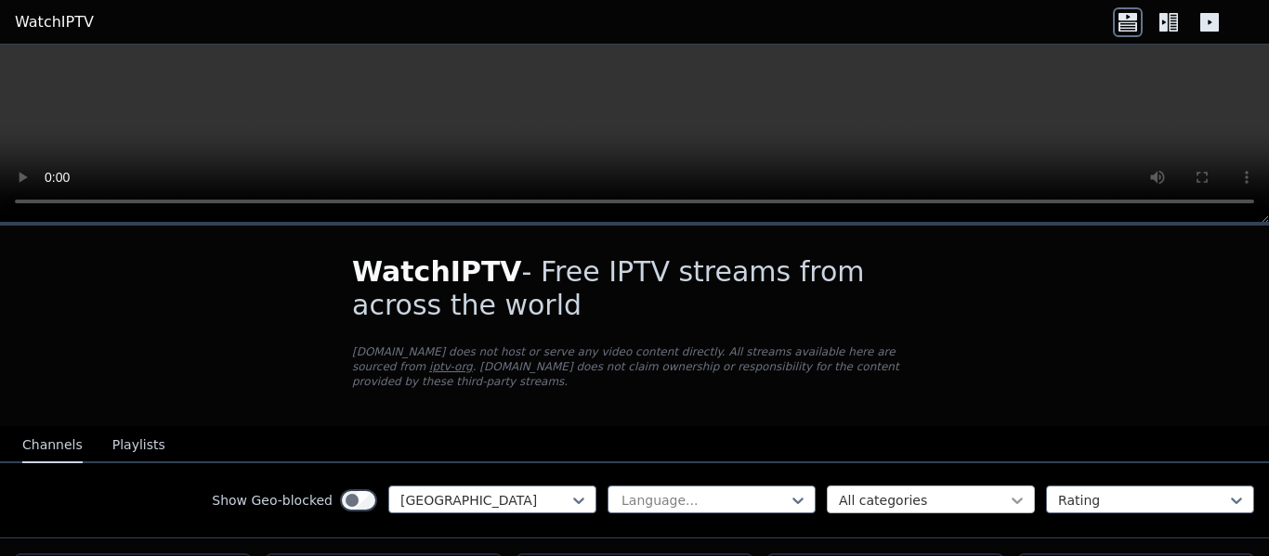
click at [1011, 498] on icon at bounding box center [1016, 501] width 11 height 7
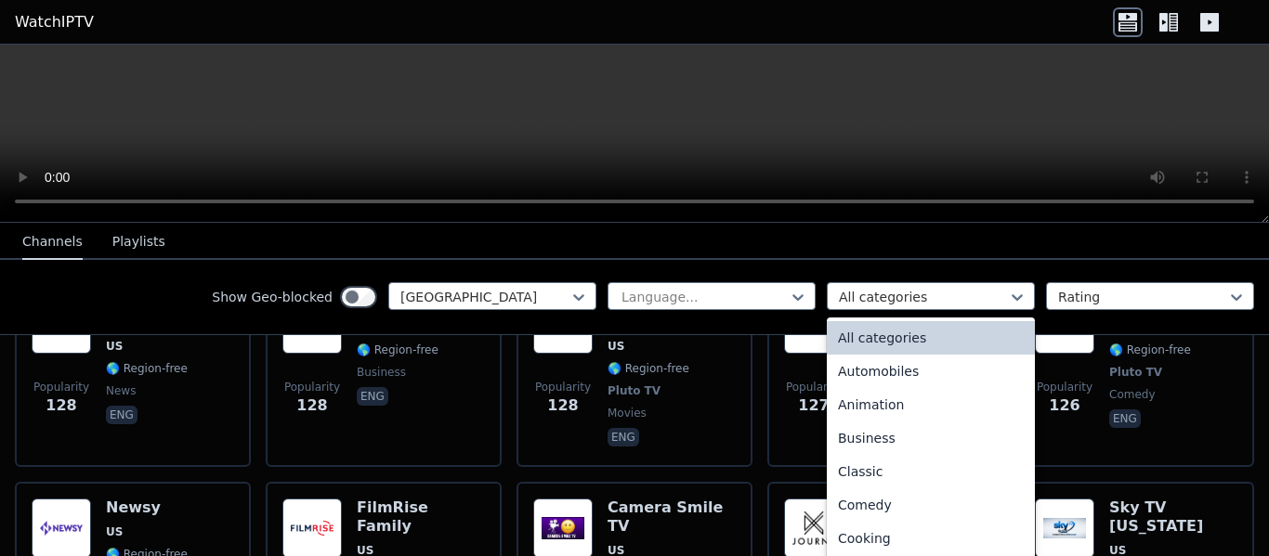
scroll to position [8305, 0]
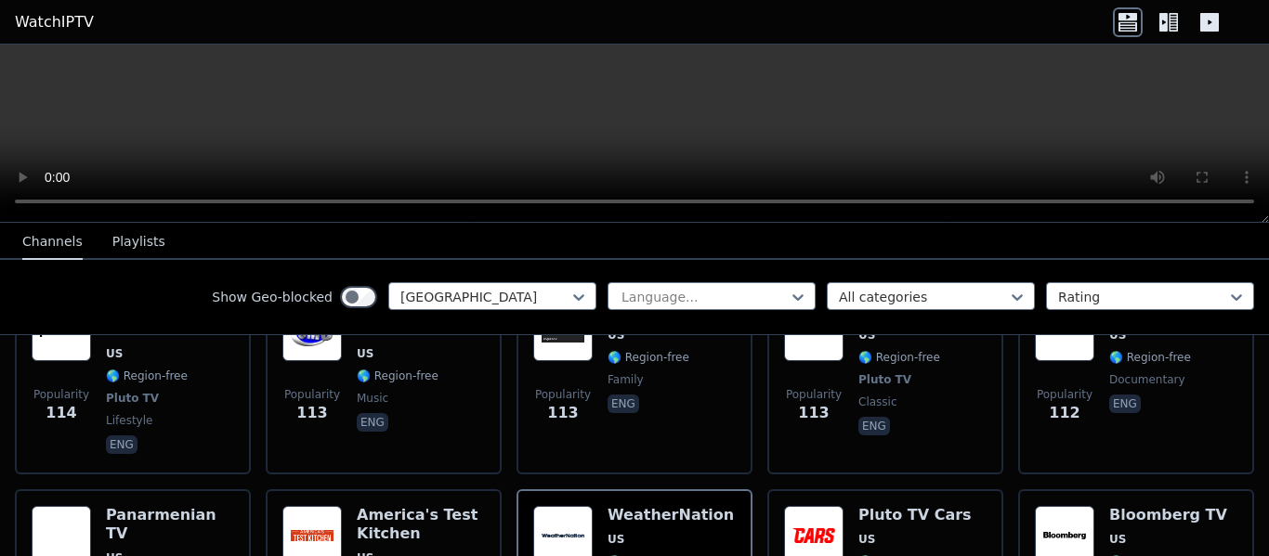
scroll to position [8889, 0]
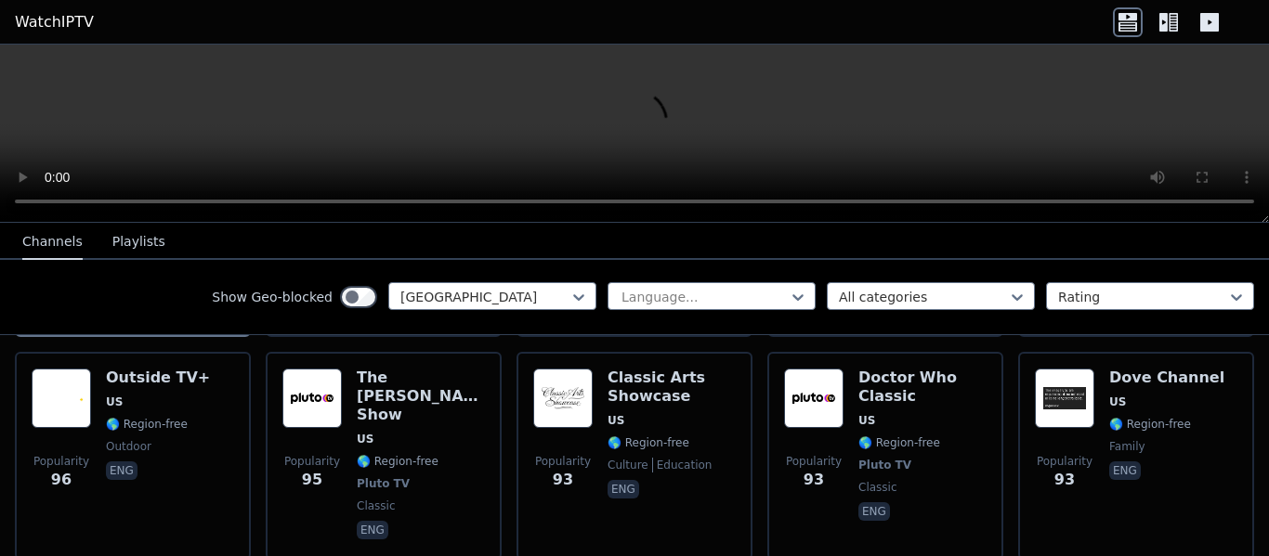
scroll to position [9557, 0]
